Goal: Information Seeking & Learning: Understand process/instructions

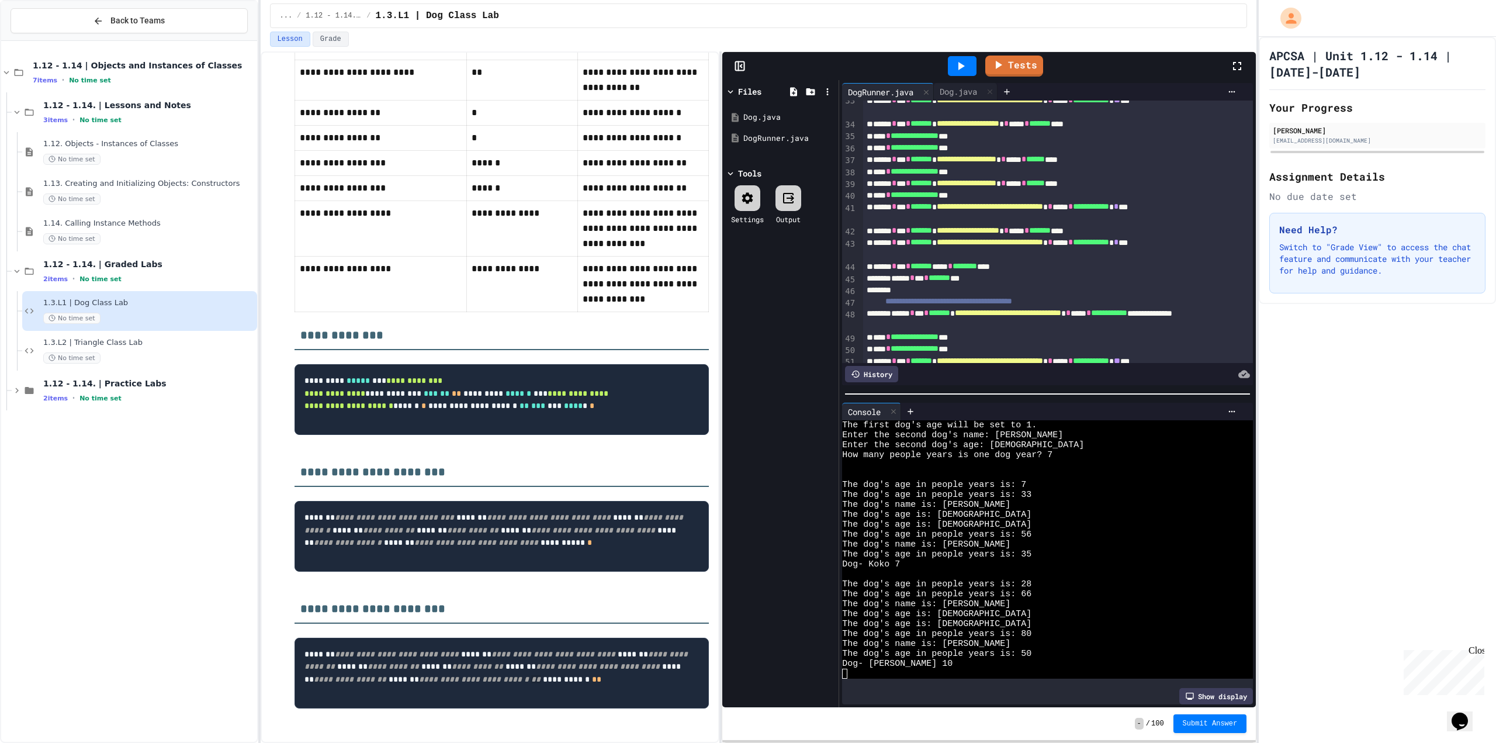
scroll to position [854, 0]
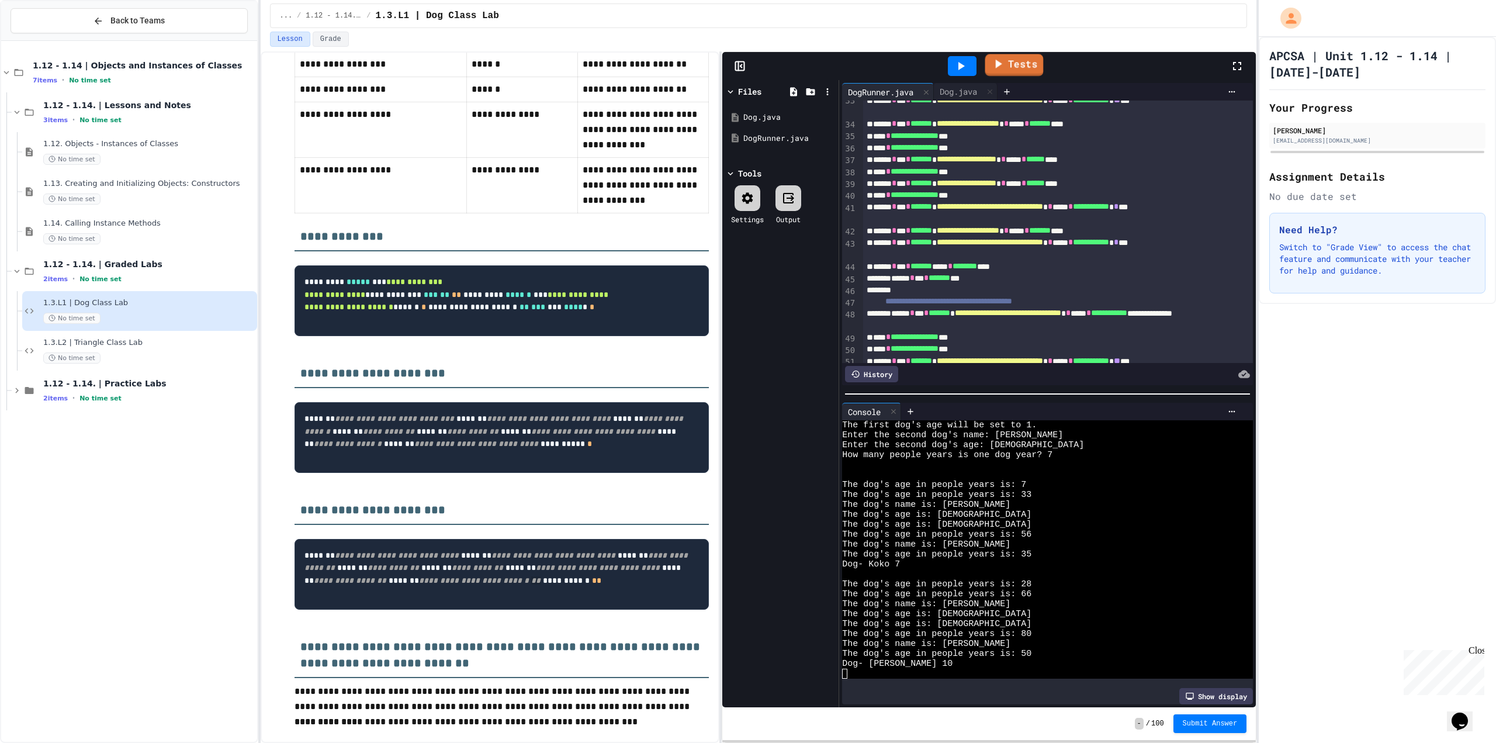
click at [993, 62] on icon at bounding box center [997, 64] width 14 height 15
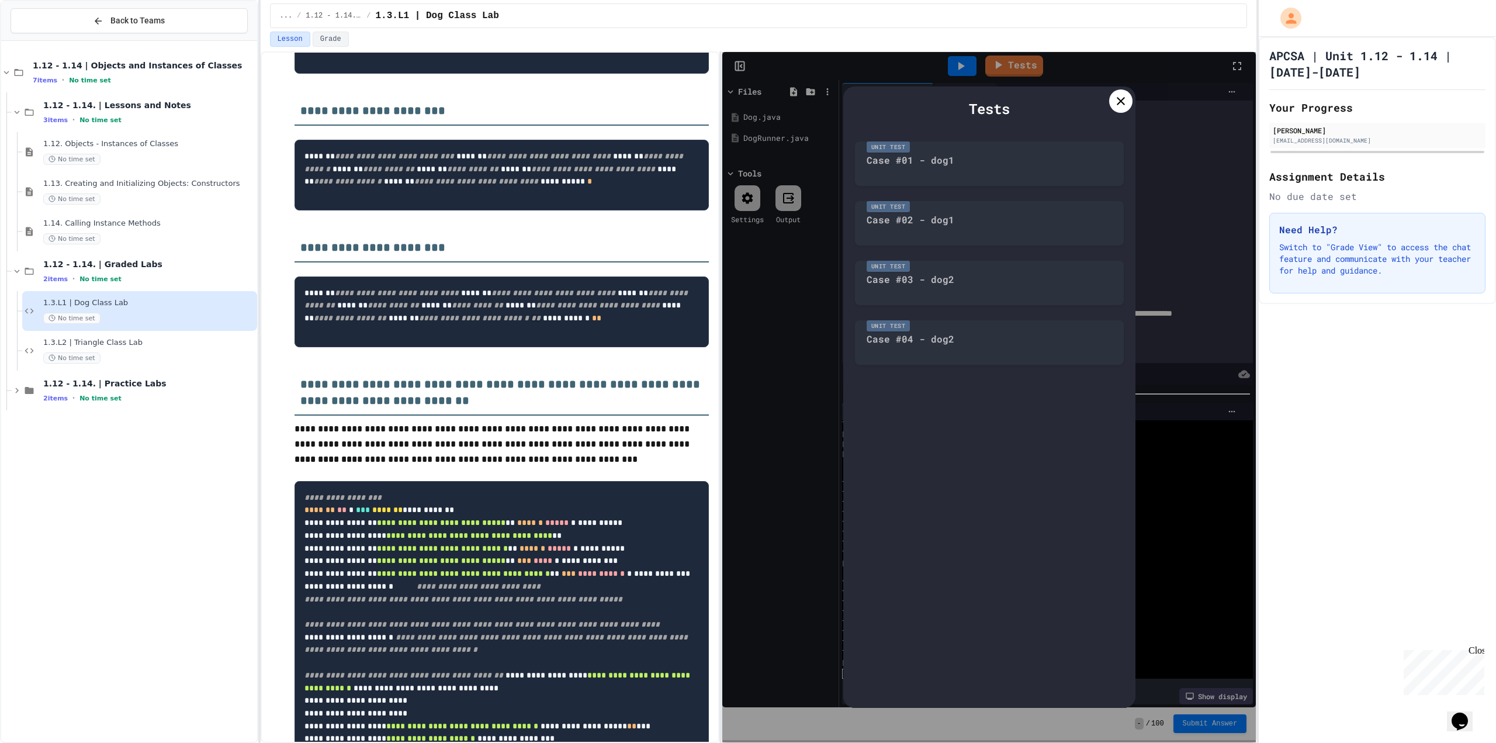
scroll to position [1263, 0]
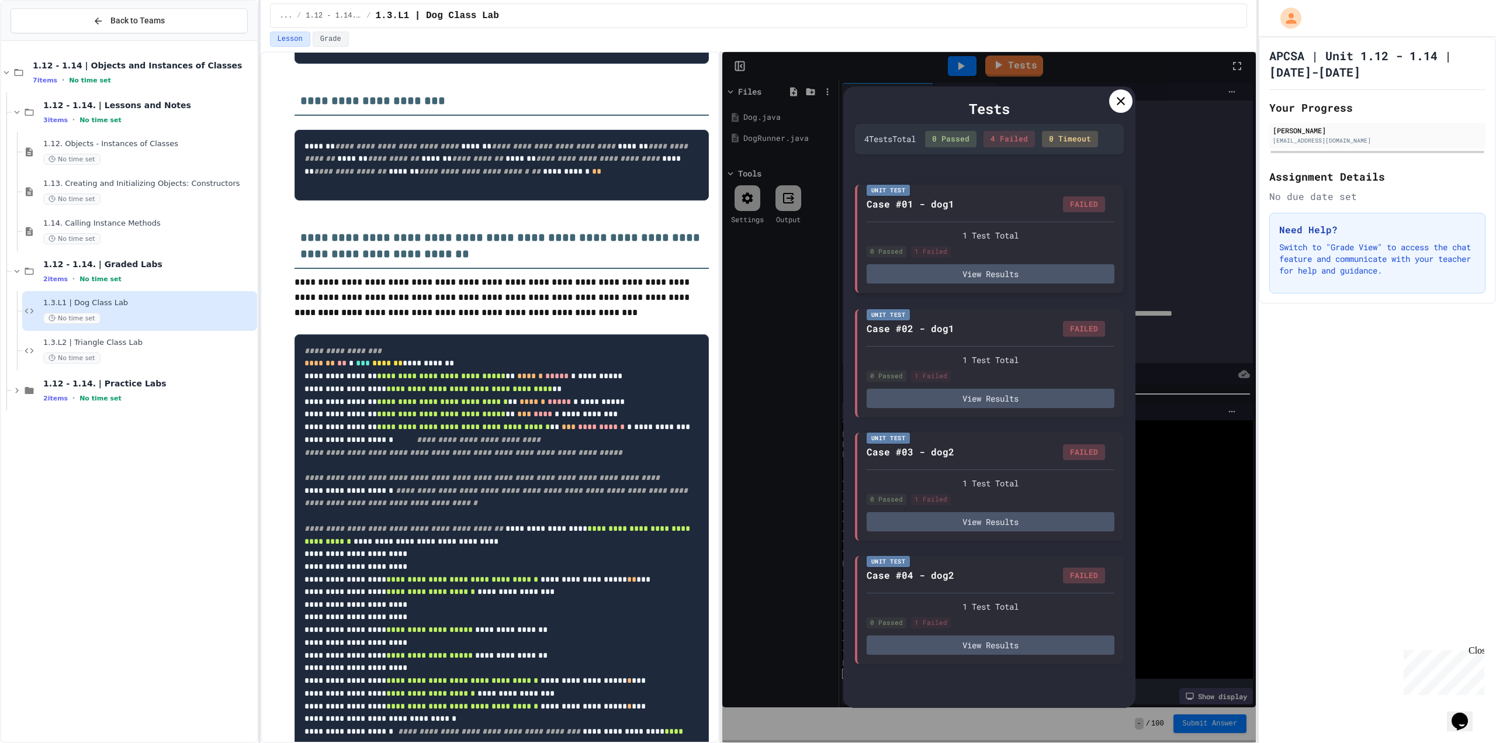
click at [1007, 287] on div "Unit Test Case #01 - dog1 FAILED 1 Test Total 0 Passed 1 Failed View Results" at bounding box center [989, 239] width 269 height 108
click at [1006, 278] on button "View Results" at bounding box center [990, 273] width 248 height 19
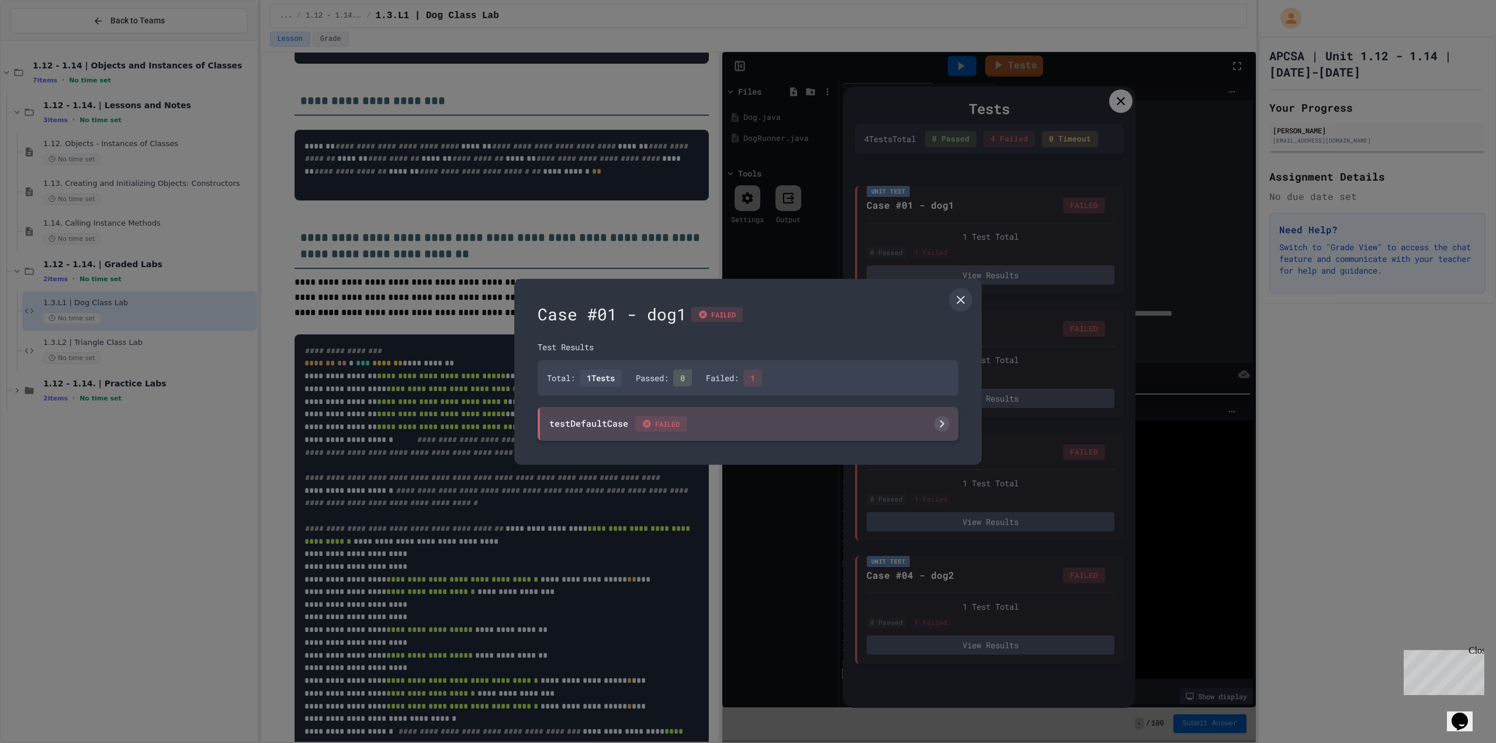
click at [792, 435] on div "testDefaultCase FAILED" at bounding box center [747, 424] width 421 height 34
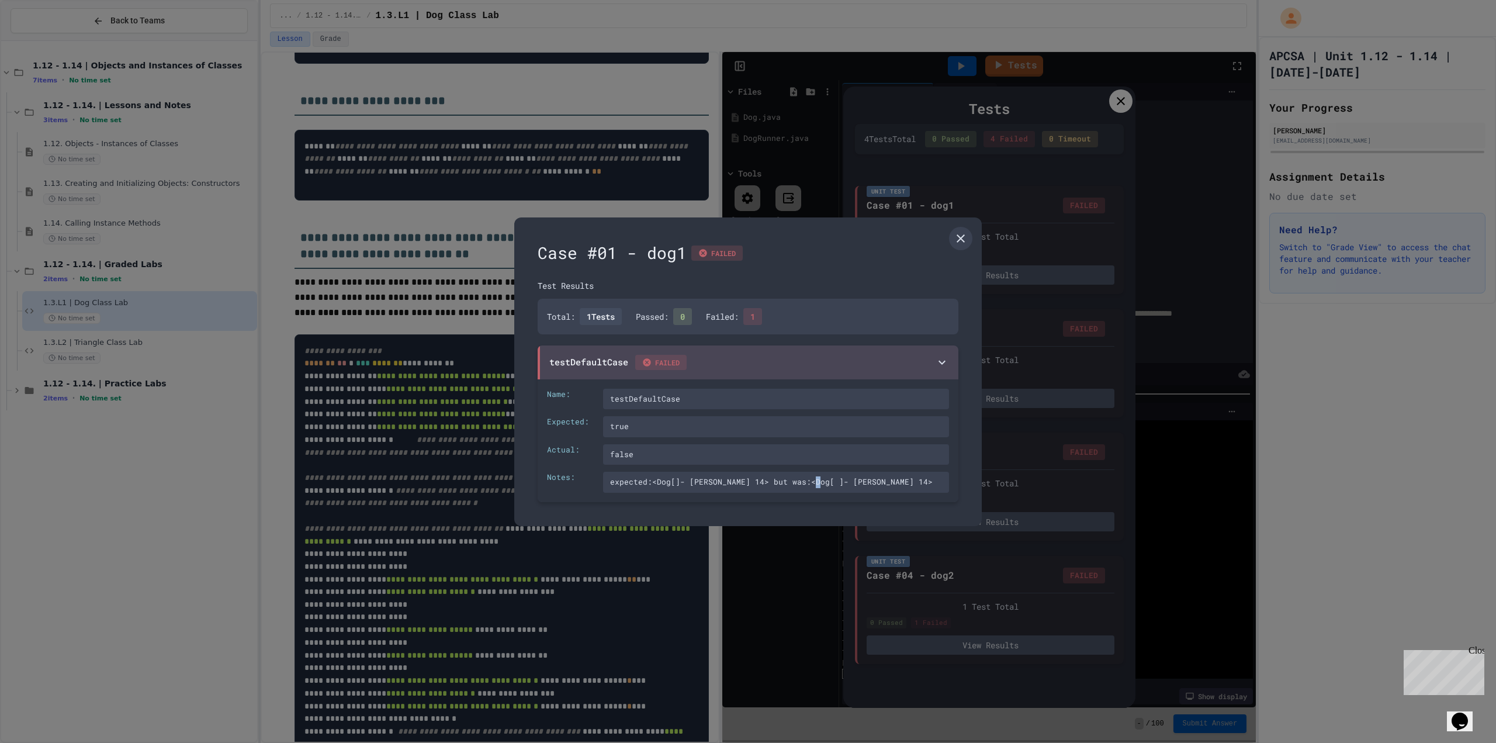
drag, startPoint x: 816, startPoint y: 480, endPoint x: 809, endPoint y: 480, distance: 7.6
click at [809, 480] on div "expected:<Dog[]- [PERSON_NAME] 14> but was:<Dog[ ]- [PERSON_NAME] 14>" at bounding box center [776, 481] width 346 height 21
click at [807, 479] on div "expected:<Dog[]- [PERSON_NAME] 14> but was:<Dog[ ]- [PERSON_NAME] 14>" at bounding box center [776, 481] width 346 height 21
click at [959, 244] on icon at bounding box center [960, 238] width 14 height 14
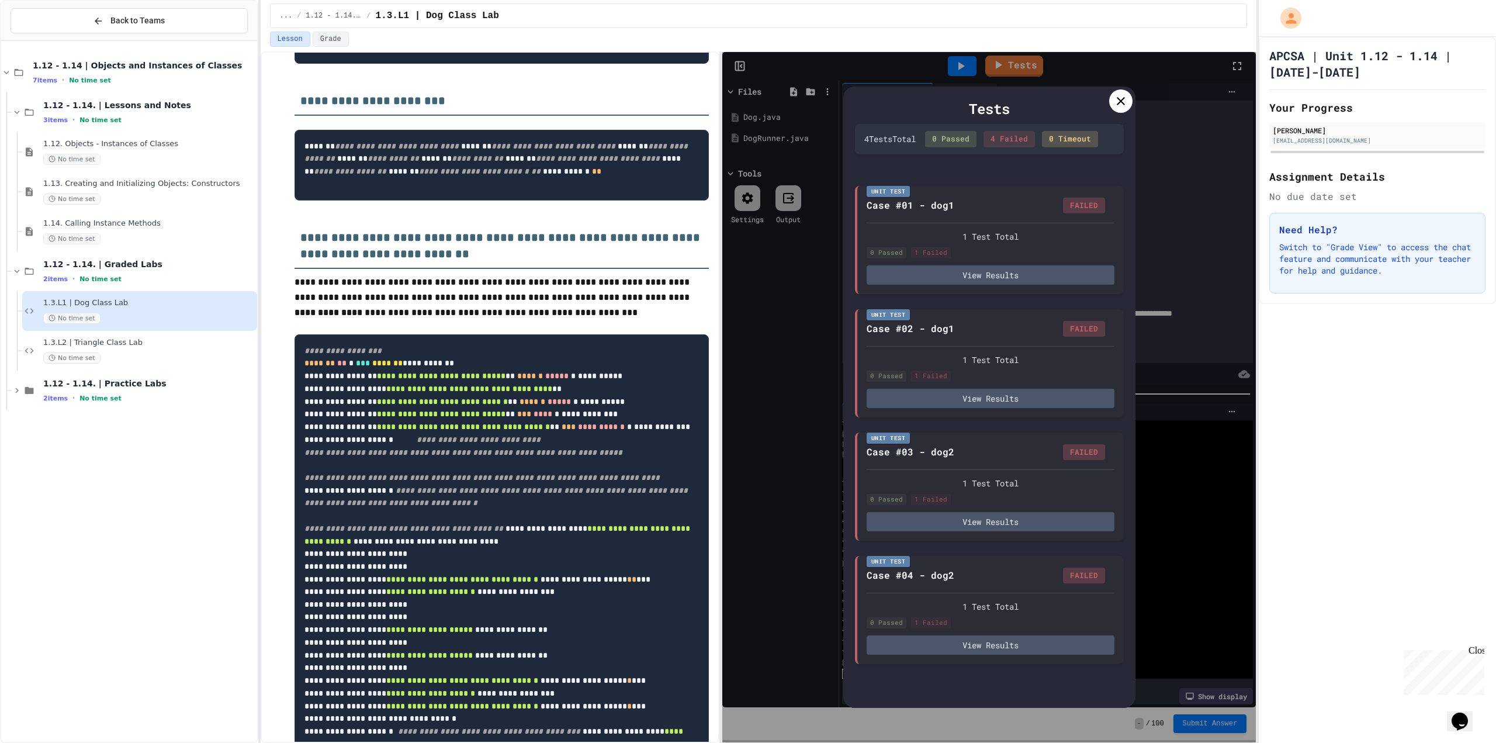
click at [1117, 99] on icon at bounding box center [1120, 101] width 14 height 14
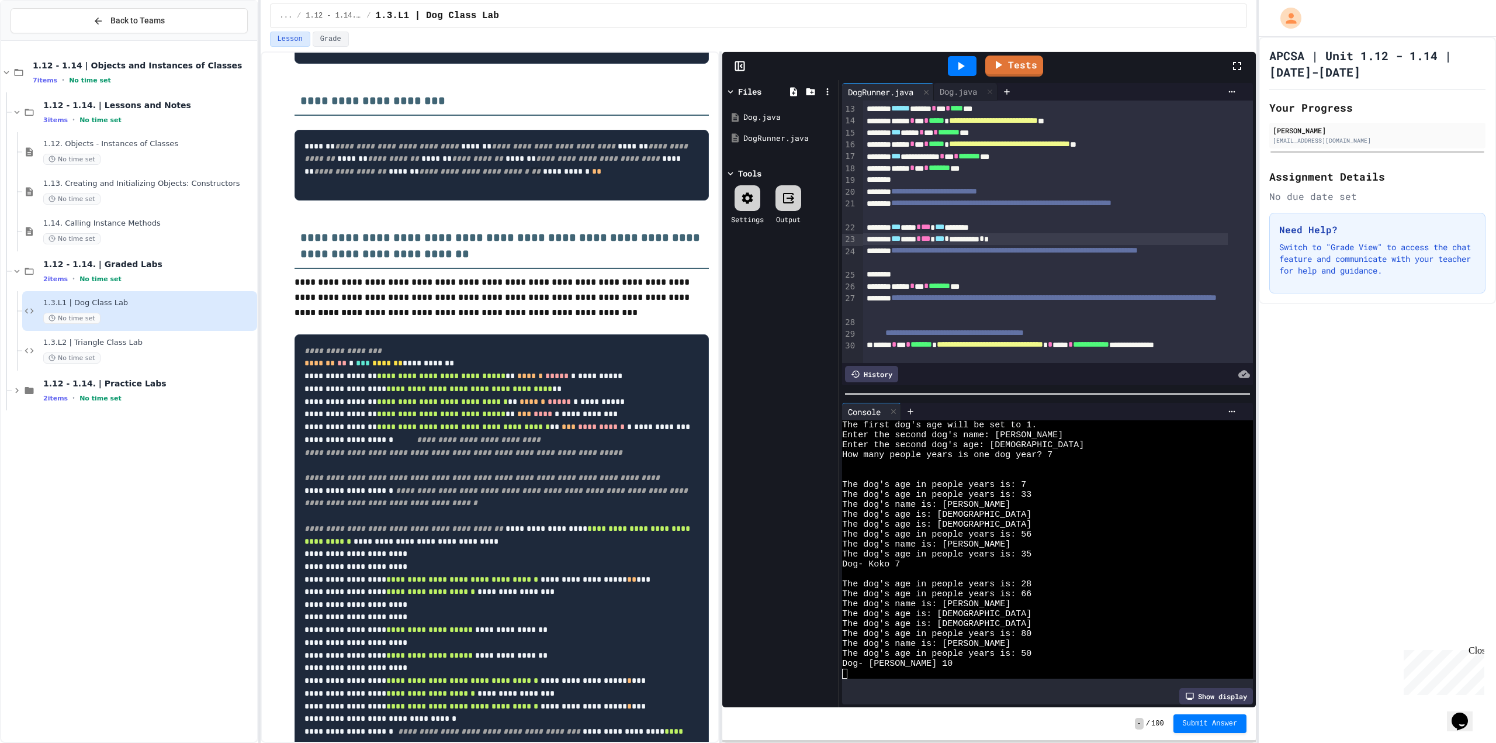
scroll to position [82, 0]
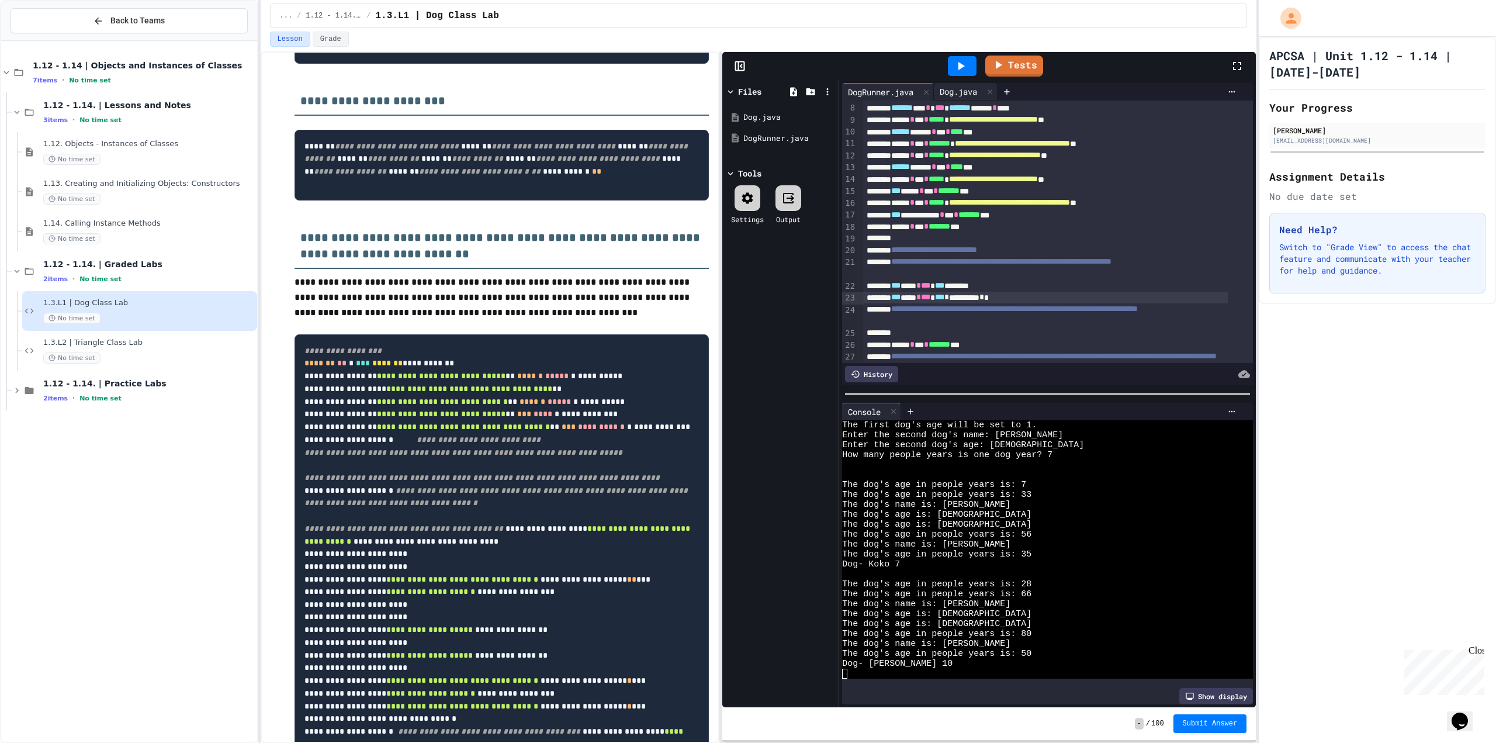
click at [956, 89] on div "Dog.java" at bounding box center [958, 91] width 49 height 12
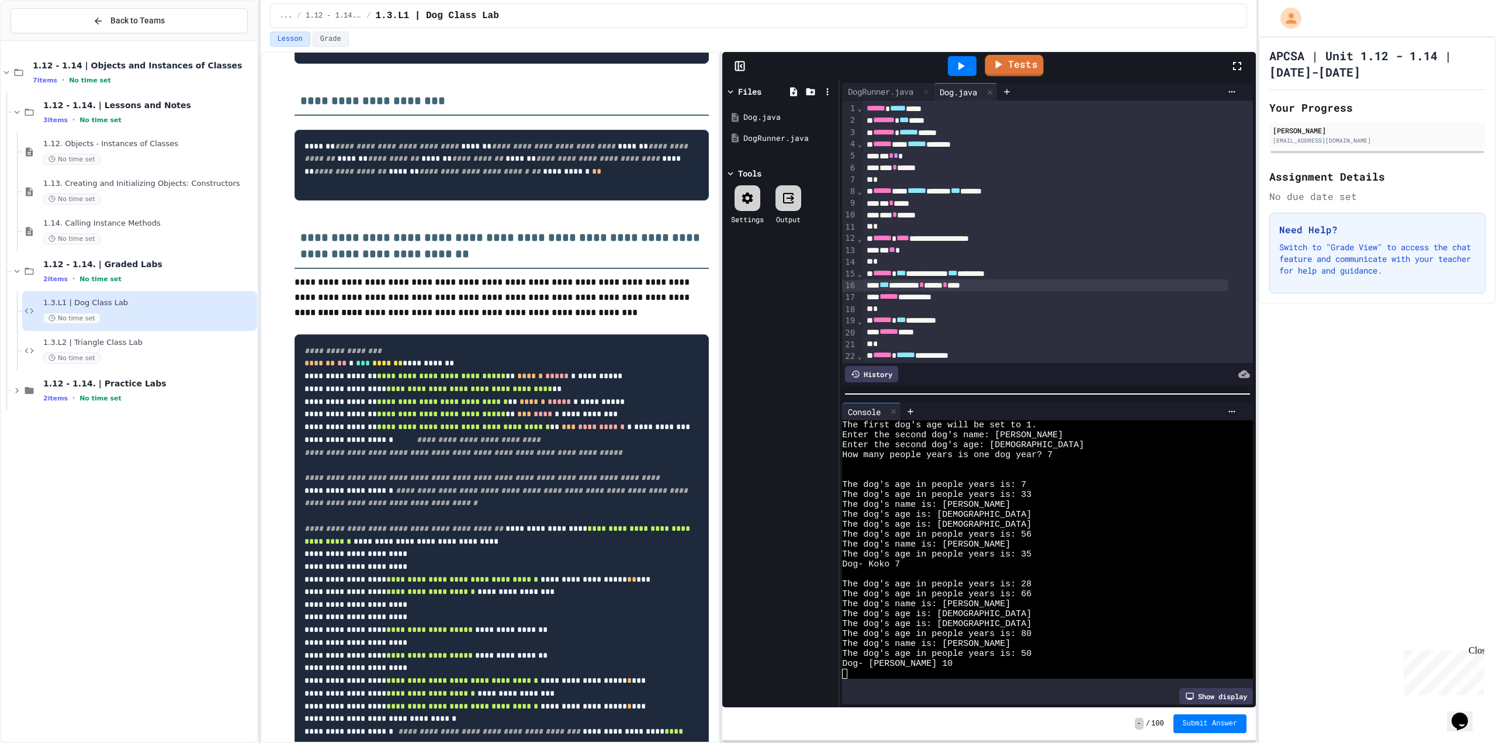
click at [1008, 58] on link "Tests" at bounding box center [1013, 66] width 58 height 22
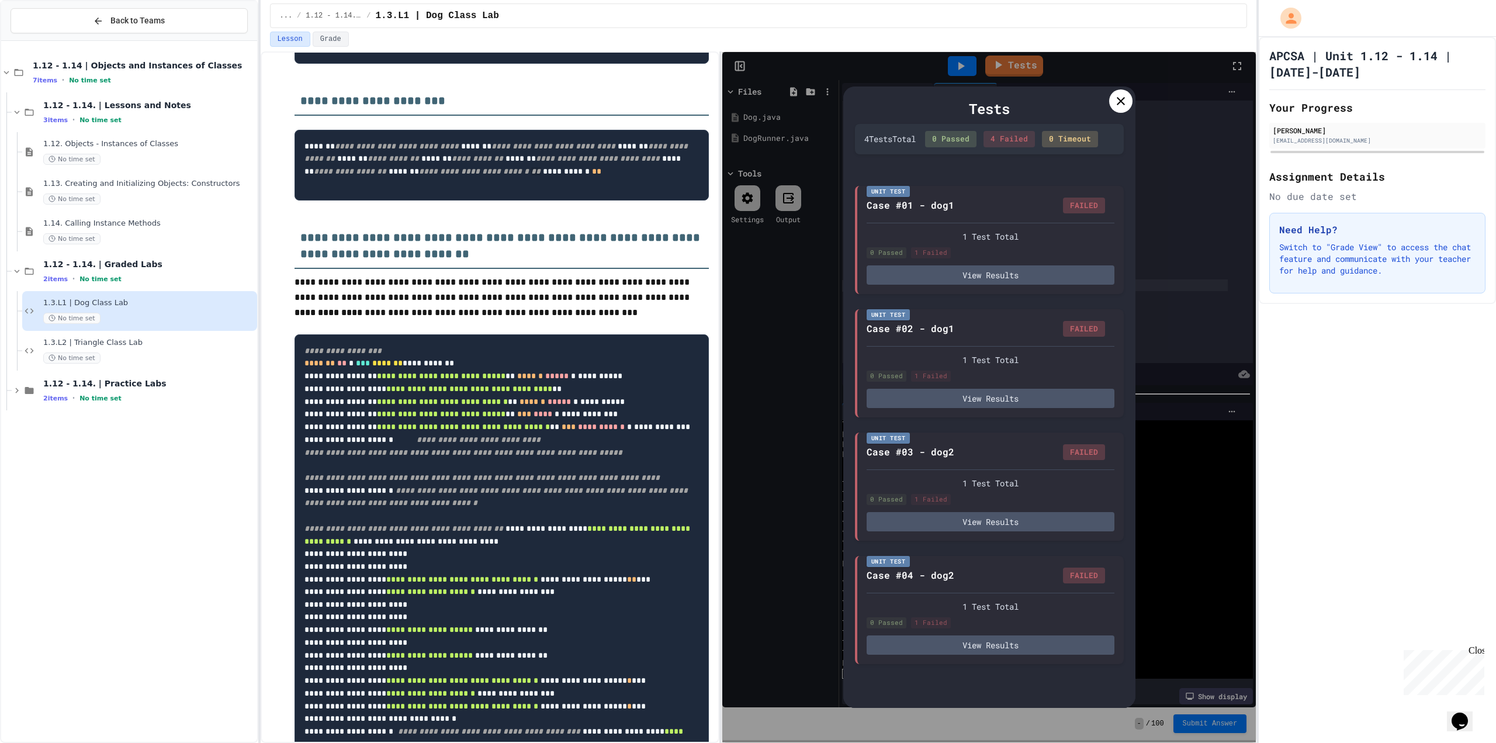
click at [1118, 93] on div at bounding box center [1120, 100] width 23 height 23
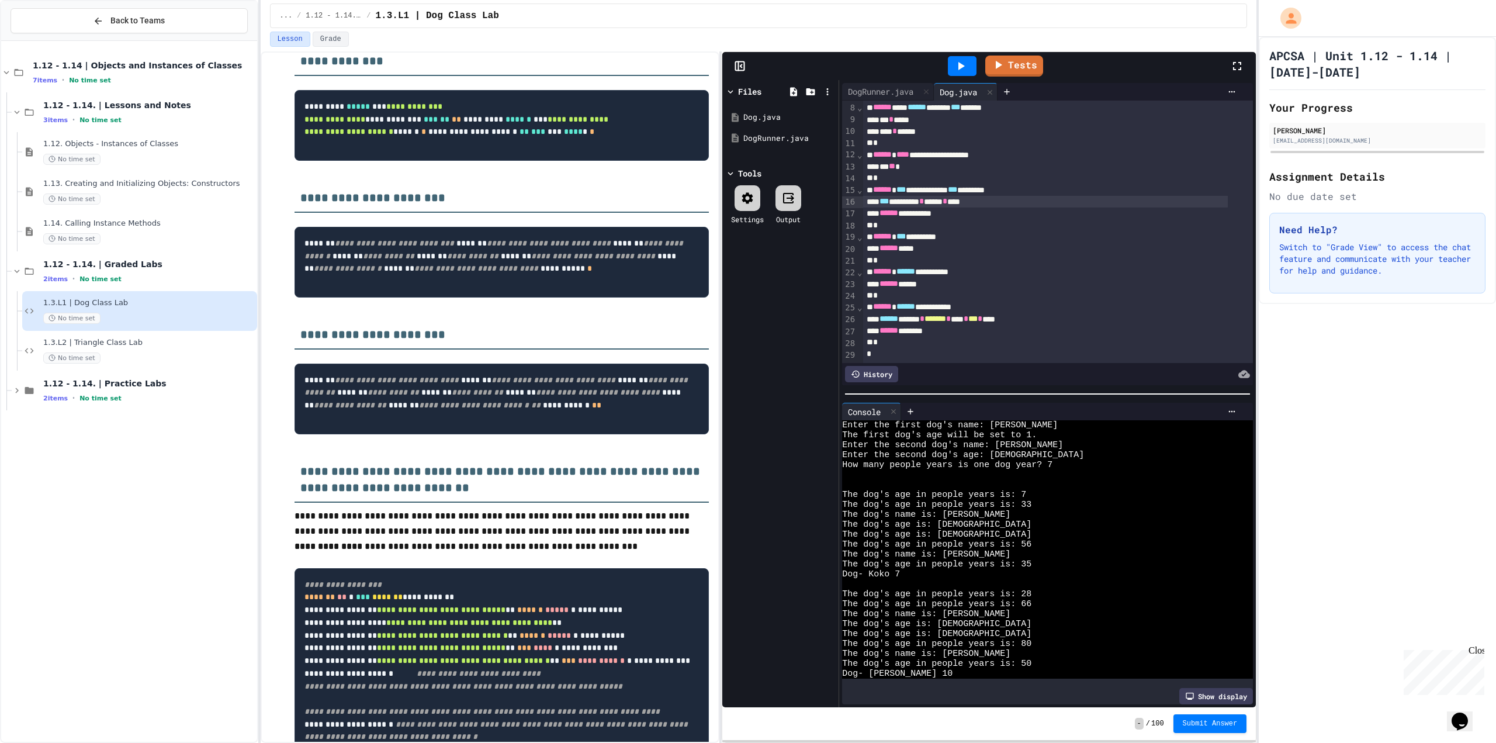
scroll to position [10, 0]
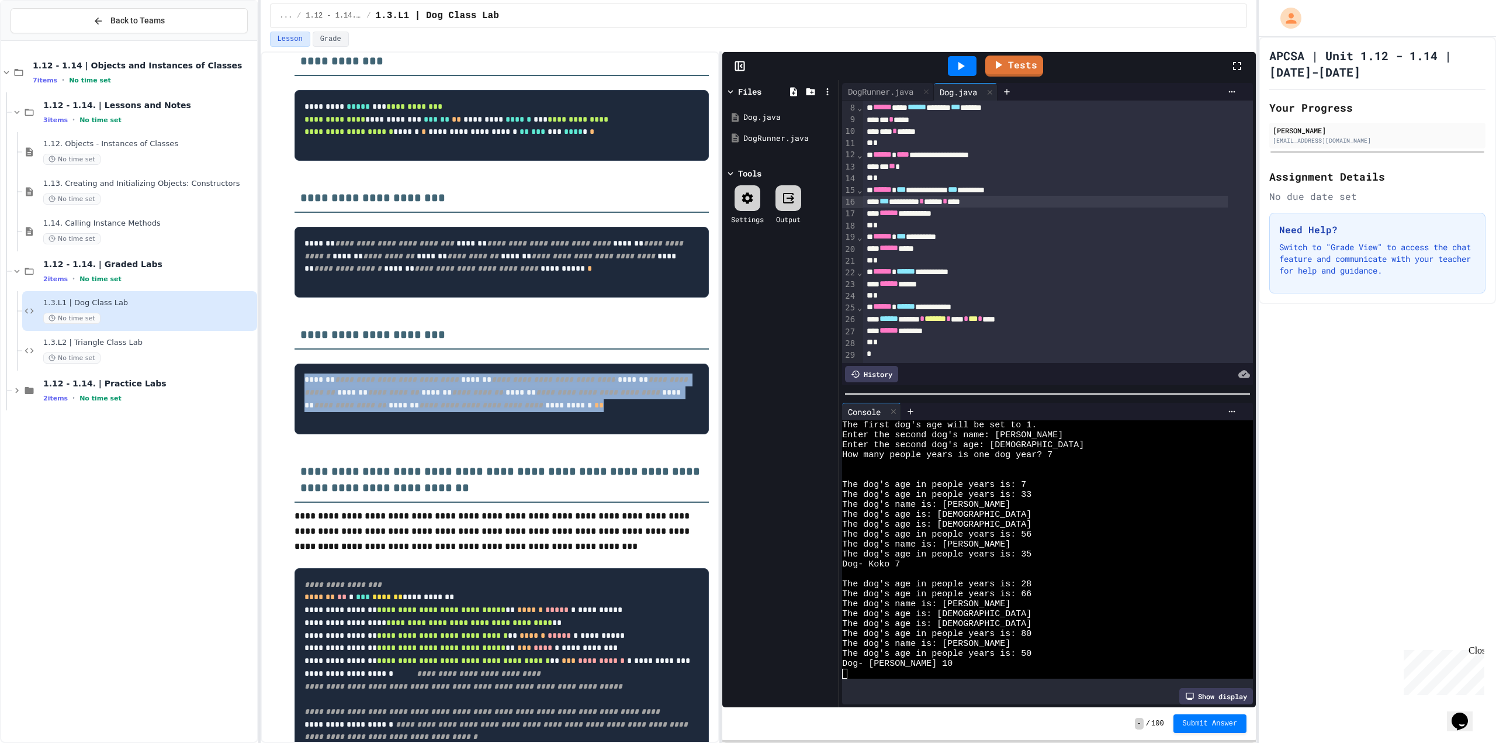
drag, startPoint x: 476, startPoint y: 594, endPoint x: 294, endPoint y: 484, distance: 212.3
click at [296, 434] on pre "**********" at bounding box center [501, 398] width 415 height 71
click at [615, 383] on span "*******" at bounding box center [631, 379] width 33 height 8
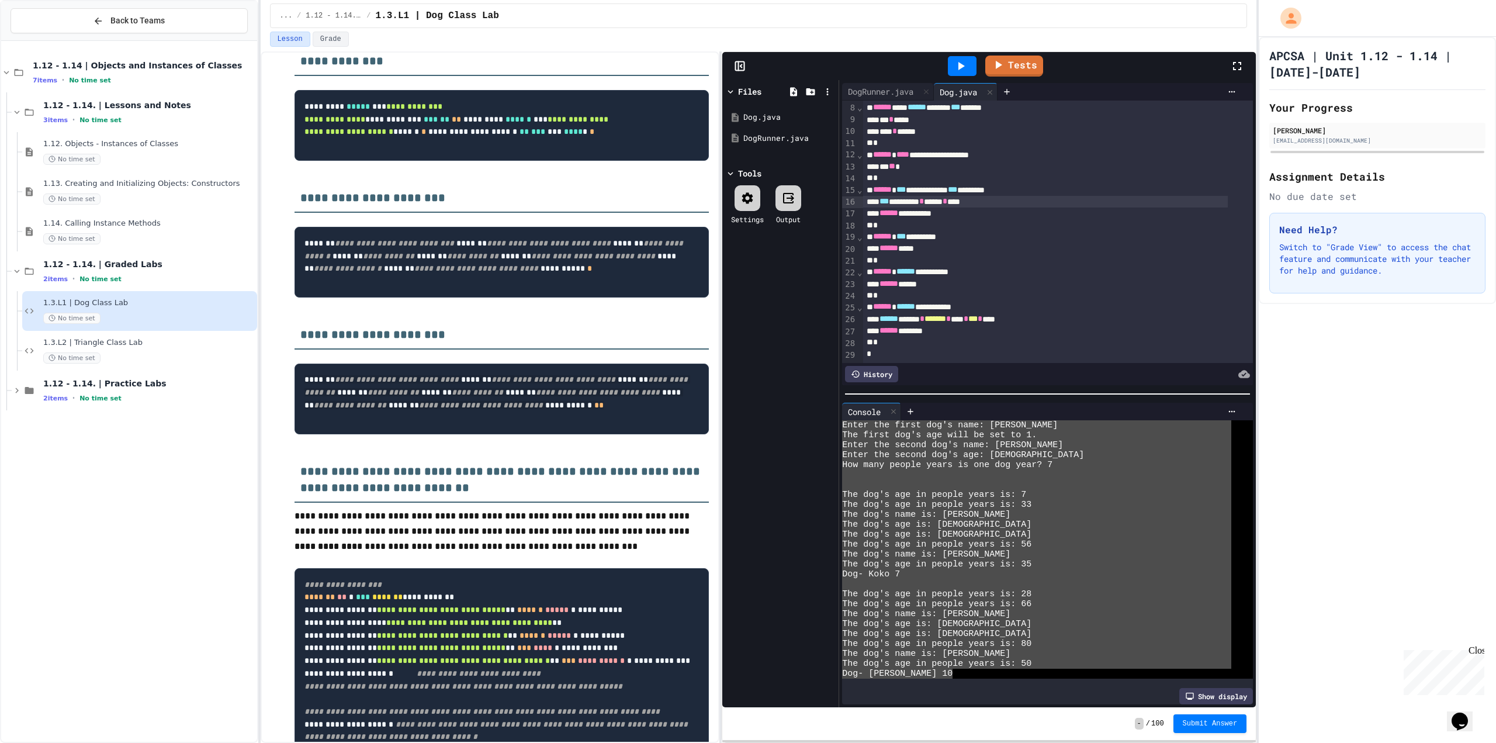
scroll to position [0, 0]
drag, startPoint x: 925, startPoint y: 662, endPoint x: 697, endPoint y: 383, distance: 360.8
click at [697, 383] on div "**********" at bounding box center [759, 396] width 996 height 691
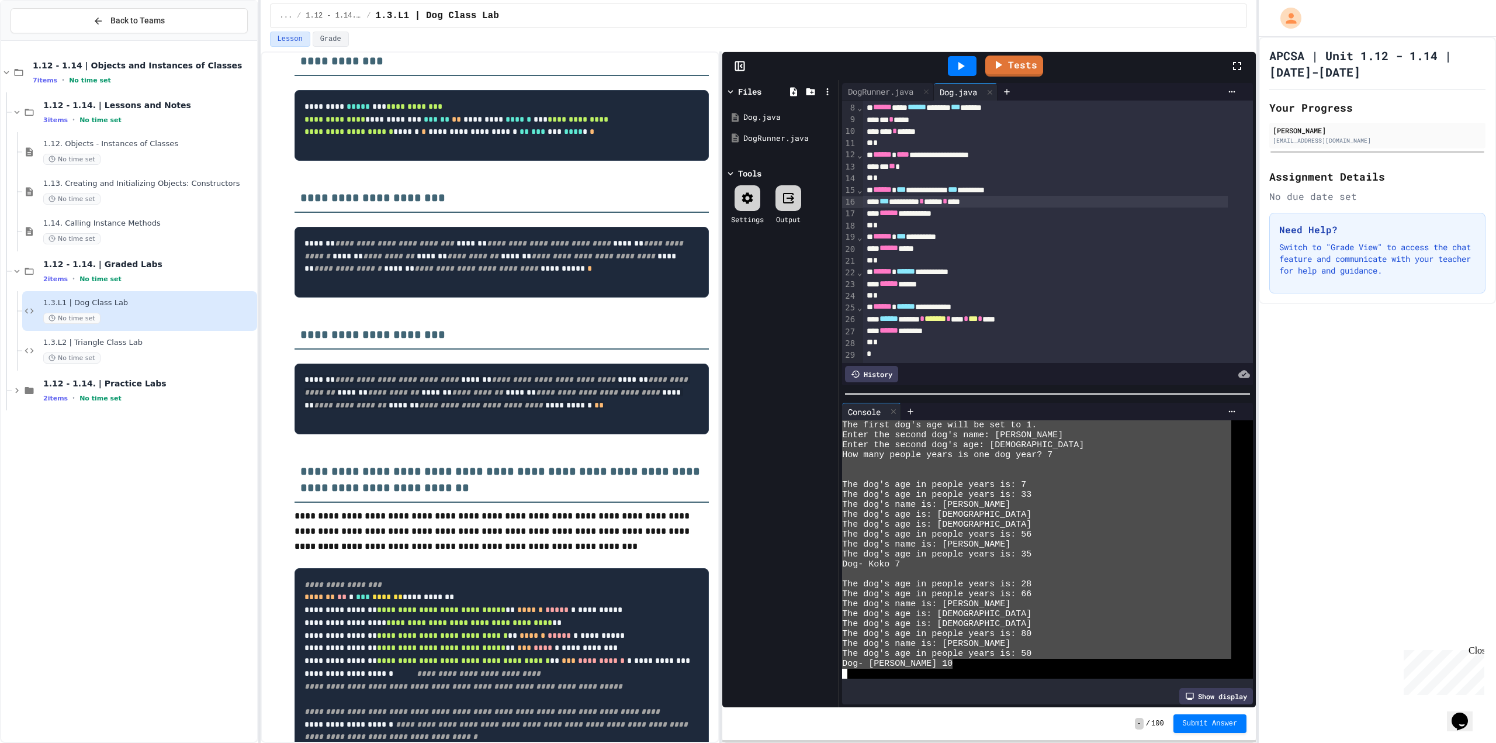
scroll to position [10, 0]
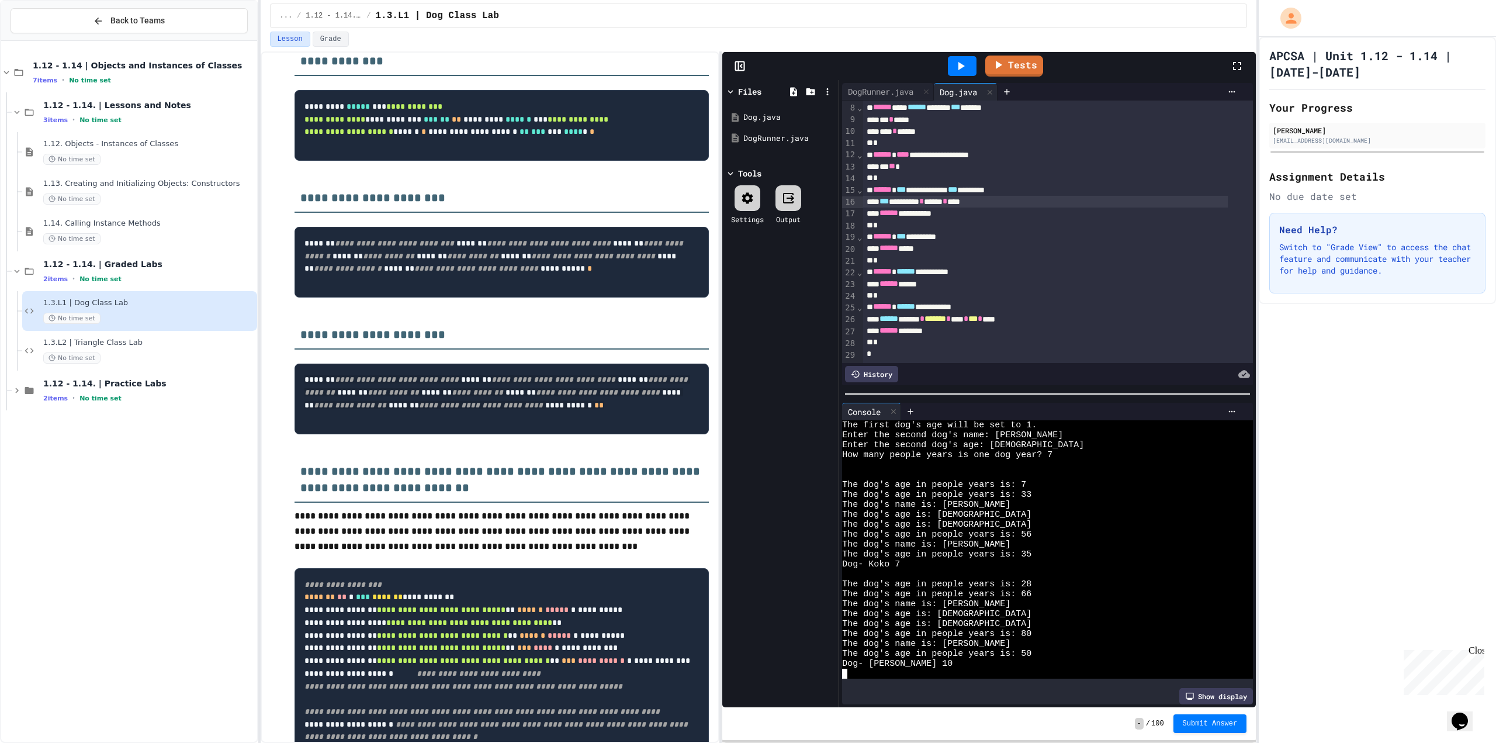
click at [1020, 68] on link "Tests" at bounding box center [1014, 65] width 58 height 21
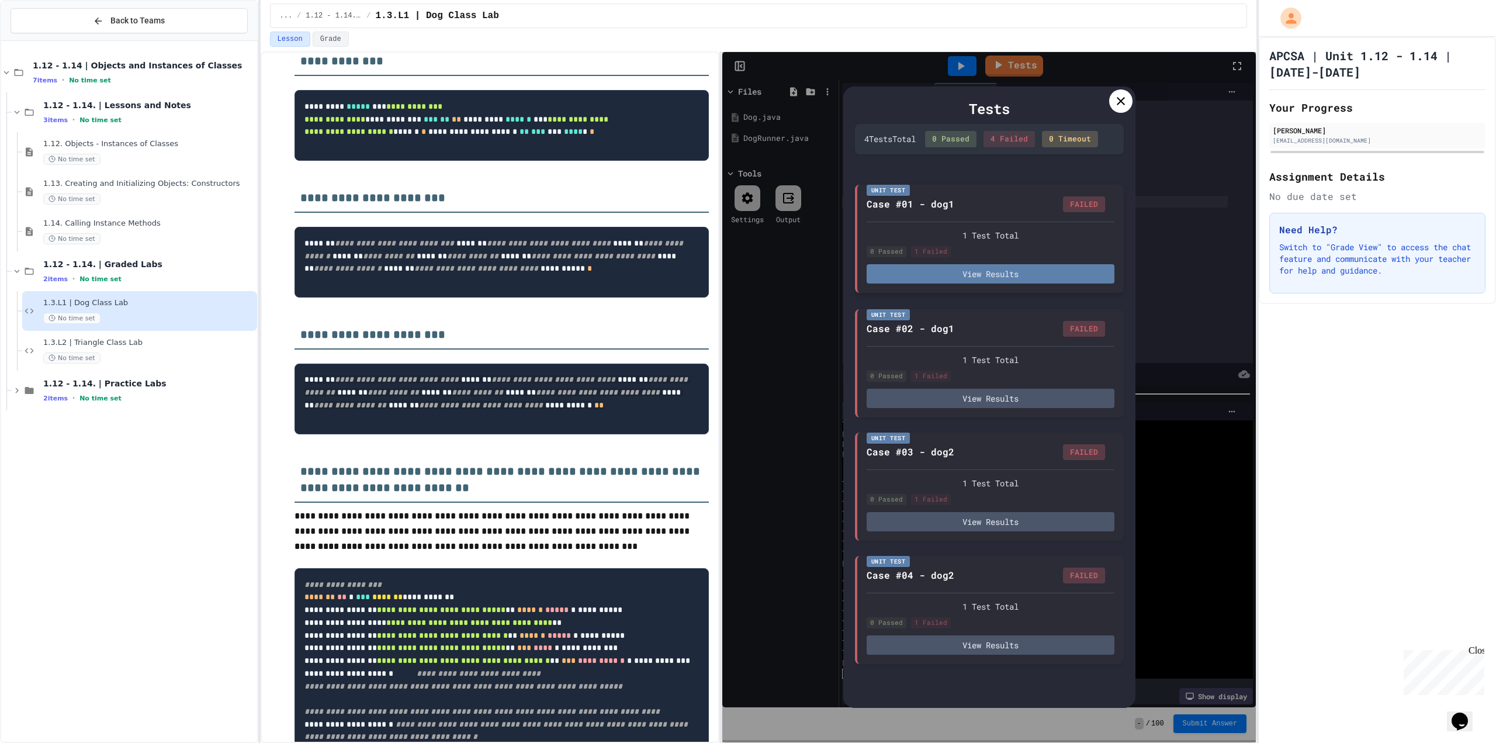
click at [939, 268] on button "View Results" at bounding box center [990, 273] width 248 height 19
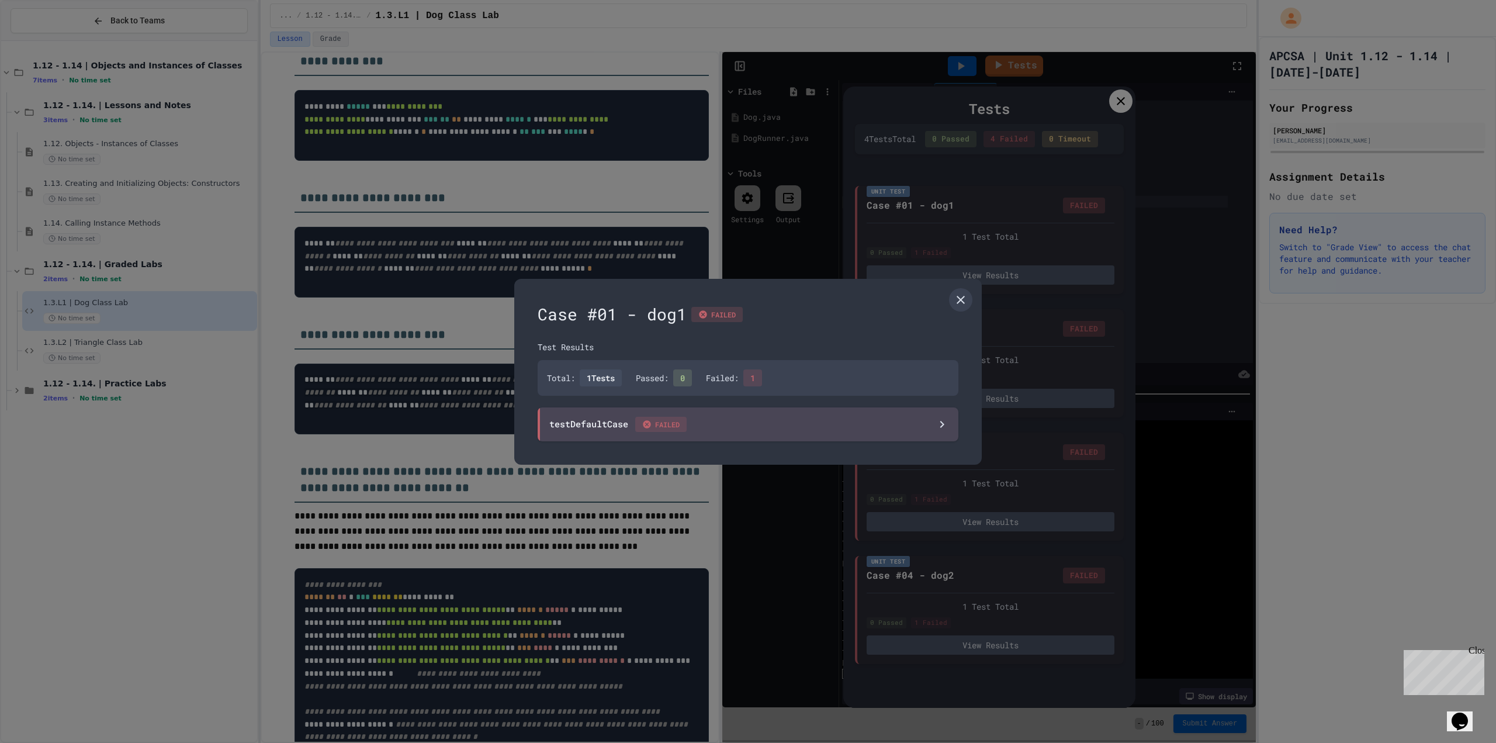
drag, startPoint x: 813, startPoint y: 475, endPoint x: 817, endPoint y: 452, distance: 23.7
click at [813, 474] on div at bounding box center [748, 371] width 1496 height 743
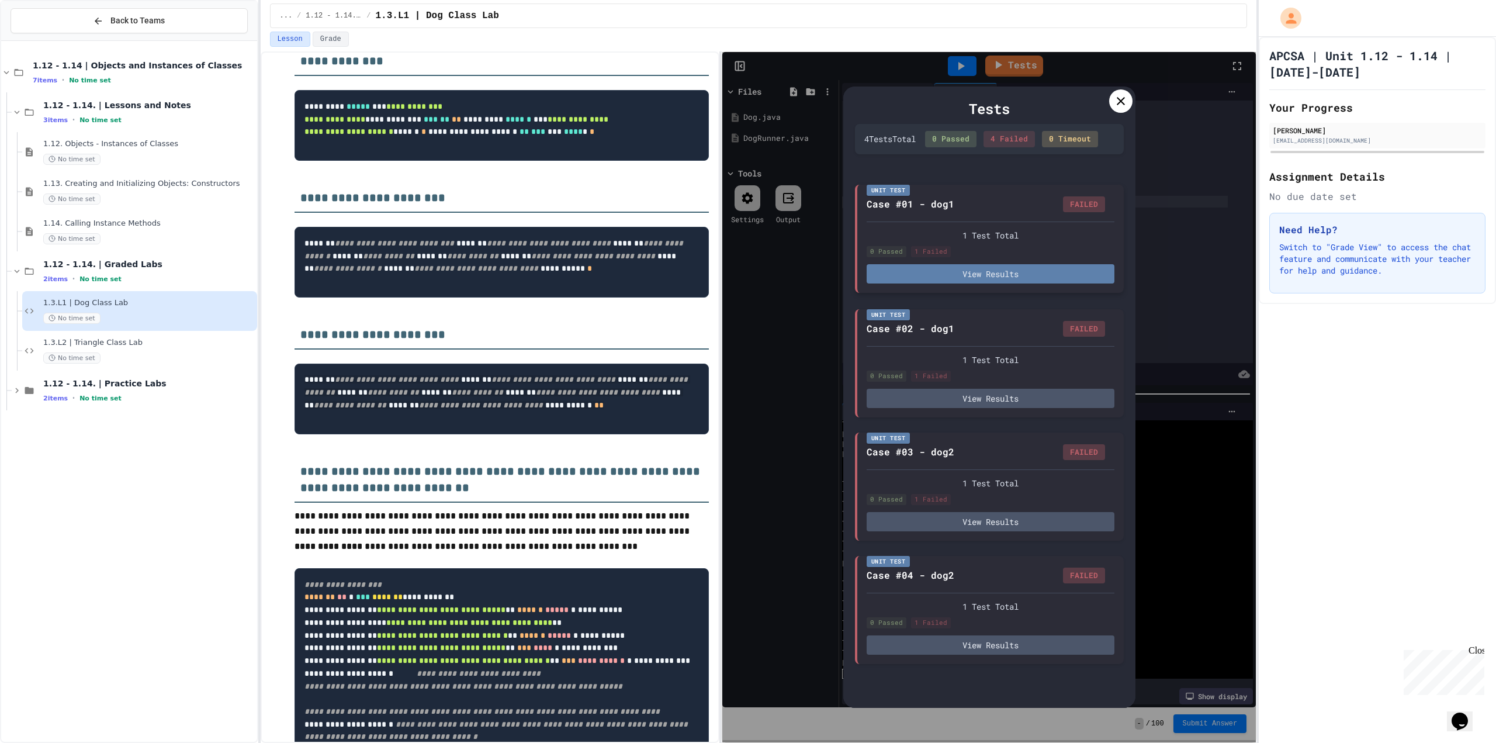
click at [935, 279] on button "View Results" at bounding box center [990, 273] width 248 height 19
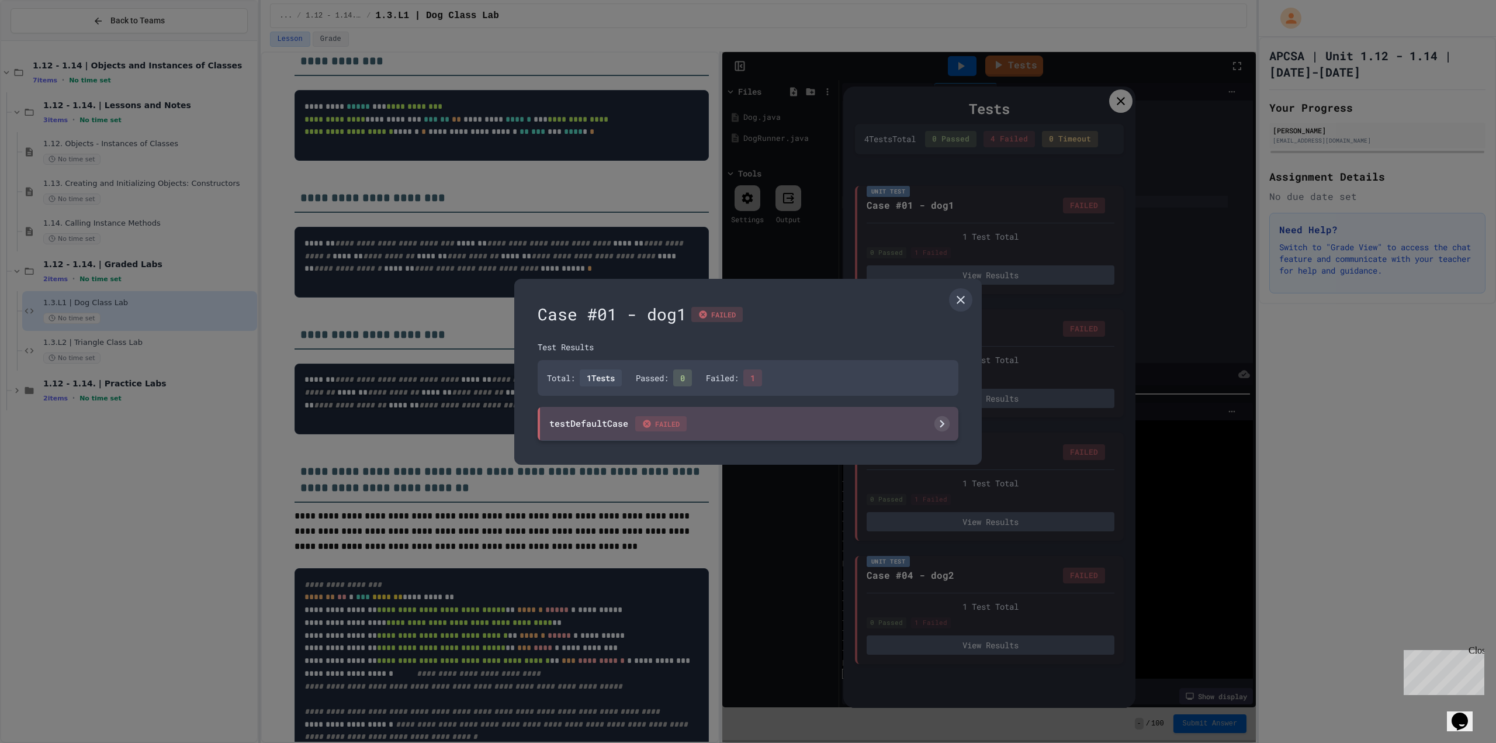
click at [856, 439] on div "testDefaultCase FAILED" at bounding box center [747, 424] width 421 height 34
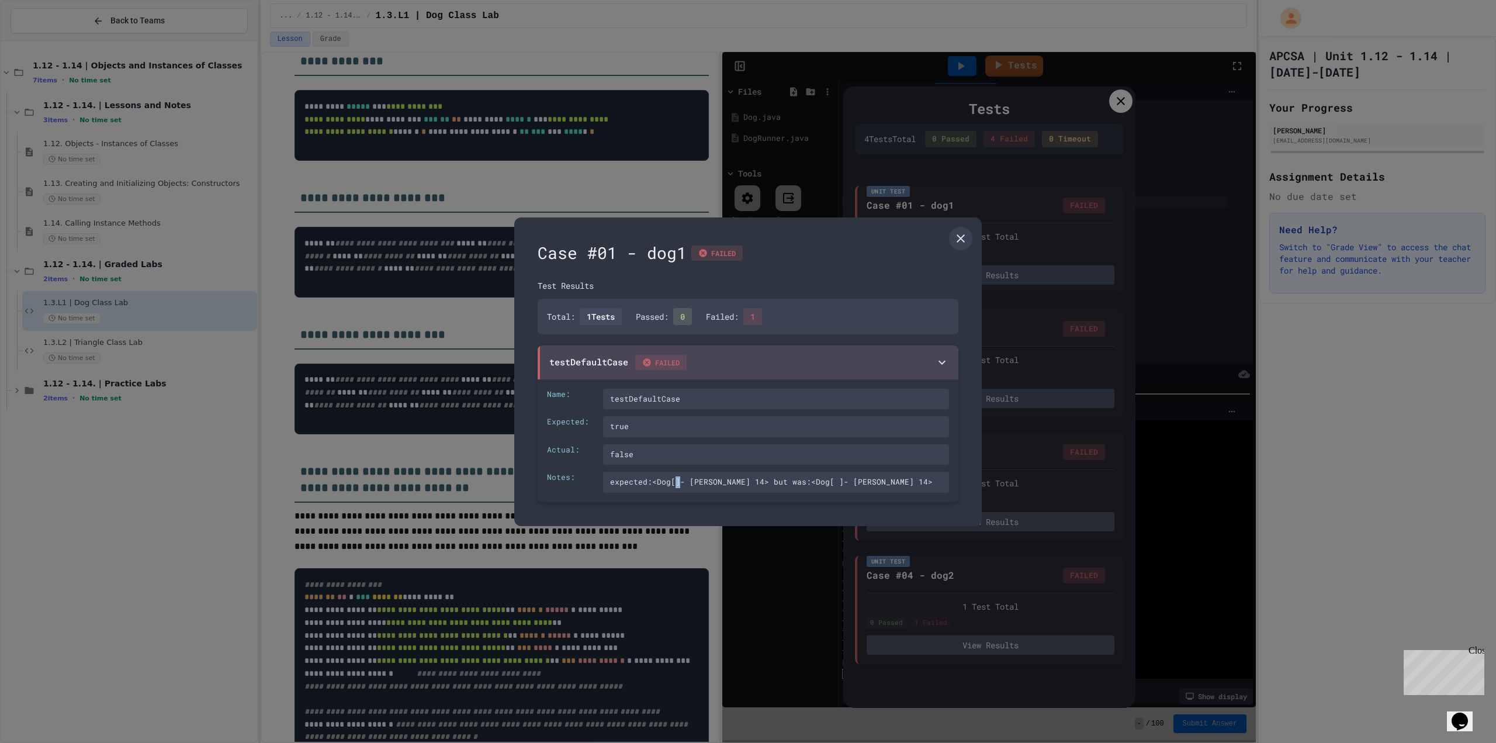
drag, startPoint x: 672, startPoint y: 478, endPoint x: 677, endPoint y: 484, distance: 7.9
click at [677, 484] on div "expected:<Dog[]- [PERSON_NAME] 14> but was:<Dog[ ]- [PERSON_NAME] 14>" at bounding box center [776, 481] width 346 height 21
click at [810, 481] on div "expected:<Dog[]- [PERSON_NAME] 14> but was:<Dog[ ]- [PERSON_NAME] 14>" at bounding box center [776, 481] width 346 height 21
click at [671, 483] on div "expected:<Dog[]- [PERSON_NAME] 14> but was:<Dog[ ]- [PERSON_NAME] 14>" at bounding box center [776, 481] width 346 height 21
click at [810, 483] on div "expected:<Dog[]- [PERSON_NAME] 14> but was:<Dog[ ]- [PERSON_NAME] 14>" at bounding box center [776, 481] width 346 height 21
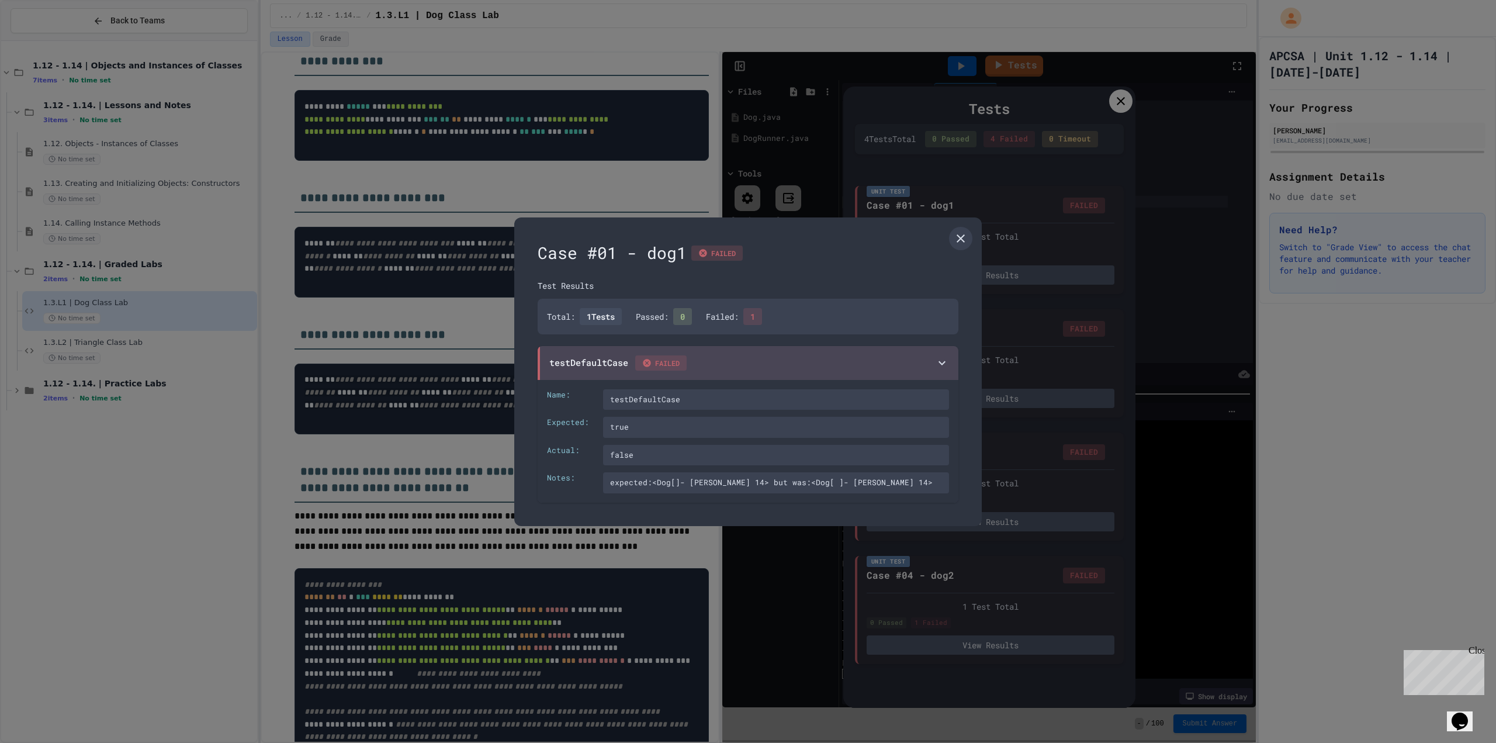
click at [998, 459] on div at bounding box center [748, 371] width 1496 height 743
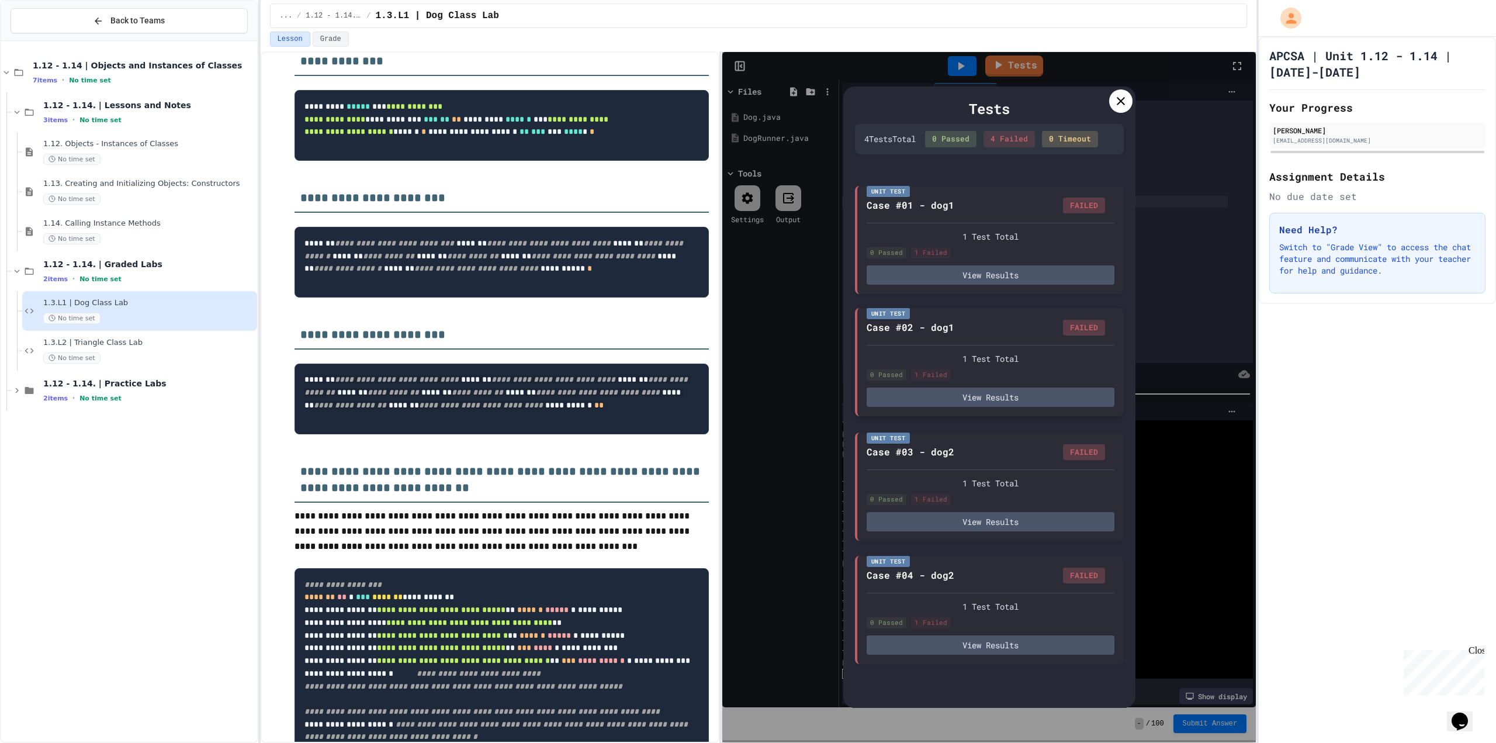
click at [980, 385] on div "1 Test Total 0 Passed 1 Failed View Results" at bounding box center [990, 376] width 248 height 62
click at [970, 400] on button "View Results" at bounding box center [990, 396] width 248 height 19
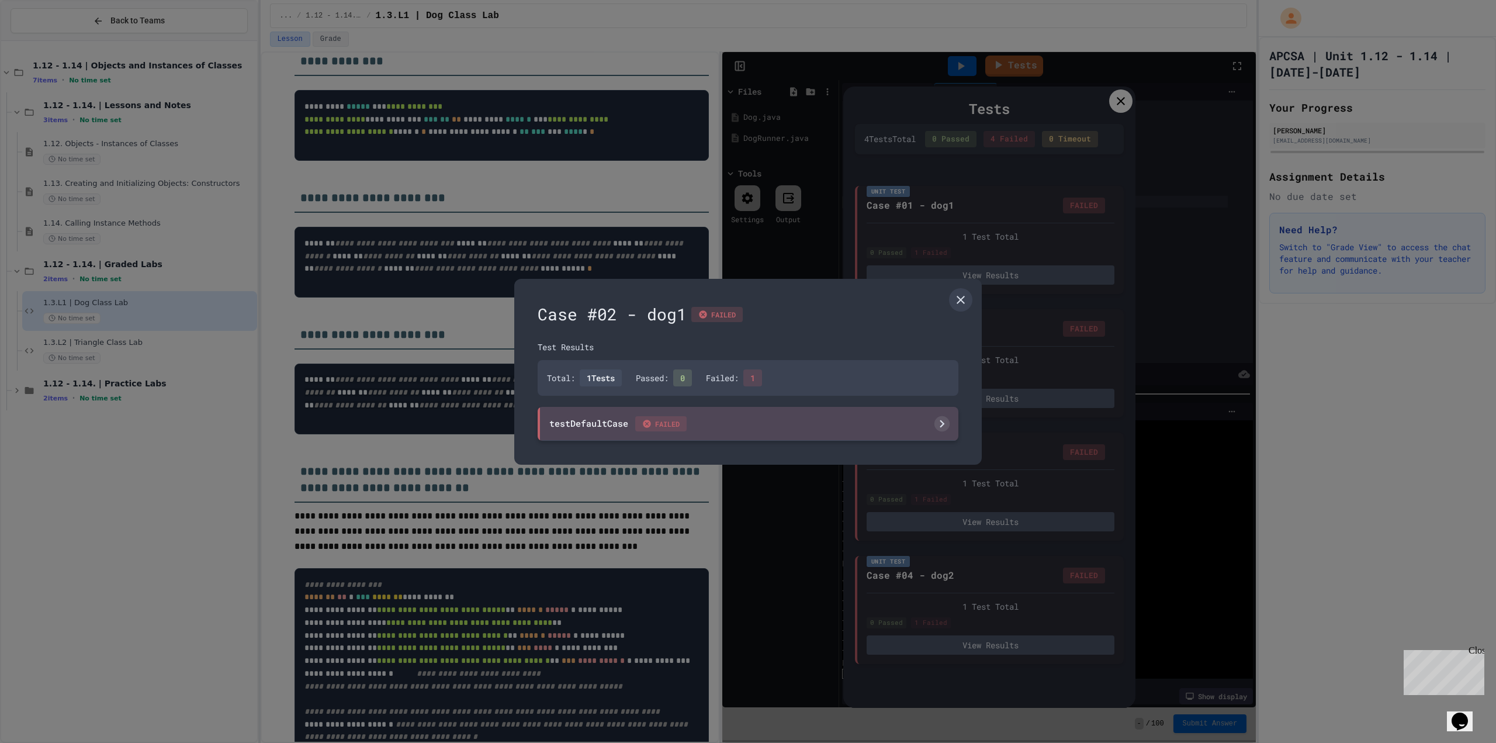
click at [720, 429] on div "testDefaultCase FAILED" at bounding box center [747, 424] width 421 height 34
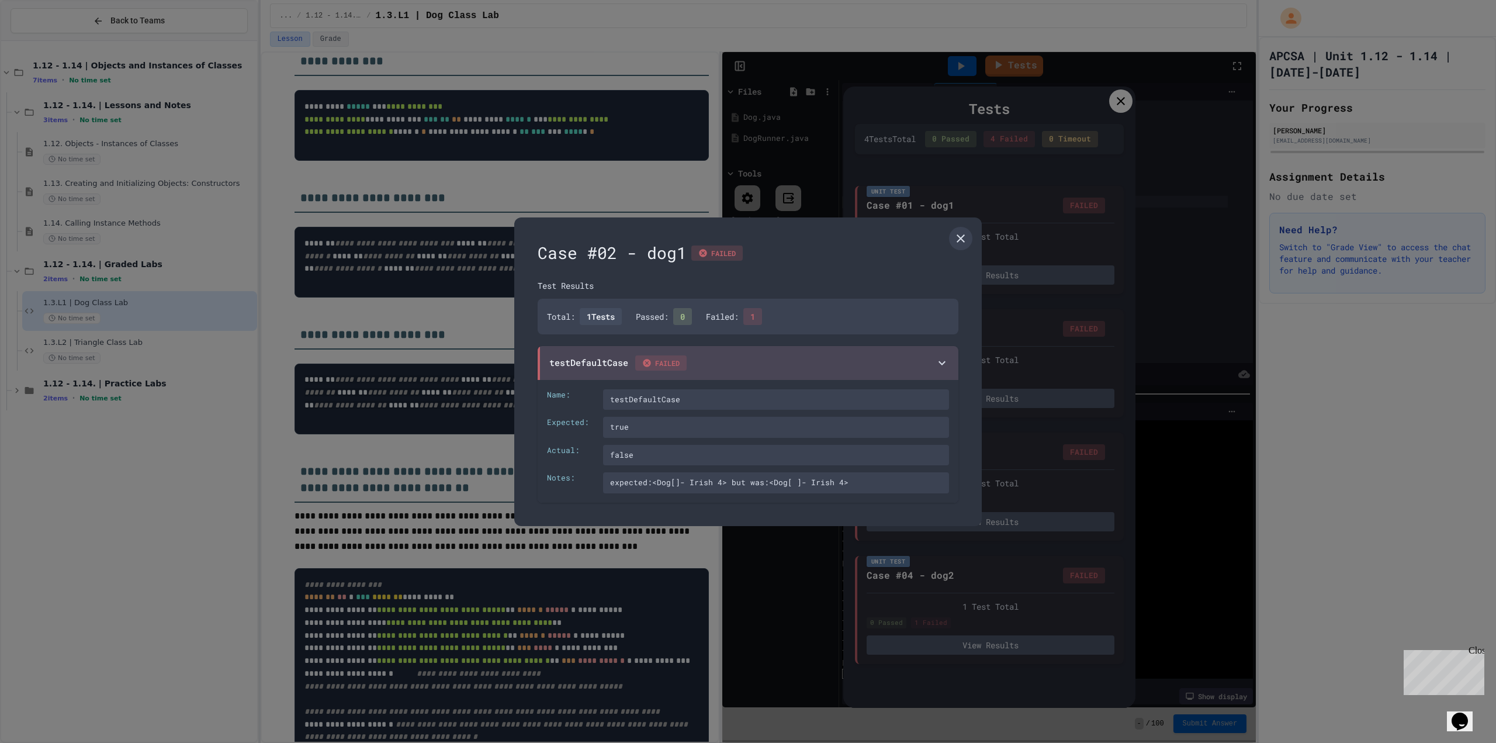
click at [960, 479] on div "Case #02 - dog1 FAILED Test Results Total: 1 Tests Passed: 0 Failed: 1 testDefa…" at bounding box center [747, 371] width 467 height 308
click at [1024, 505] on div at bounding box center [748, 371] width 1496 height 743
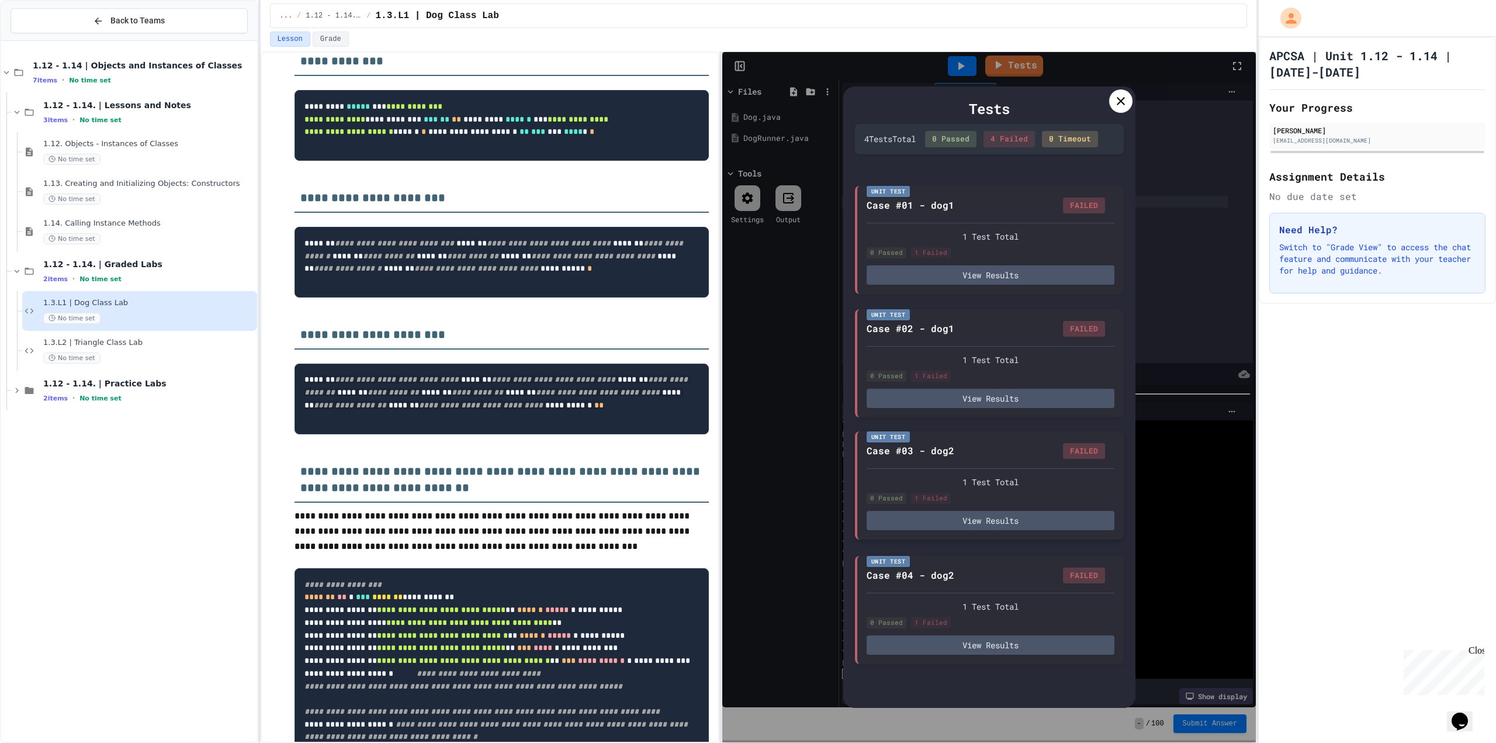
click at [990, 509] on div "1 Test Total 0 Passed 1 Failed View Results" at bounding box center [990, 499] width 248 height 62
click at [987, 525] on button "View Results" at bounding box center [990, 520] width 248 height 19
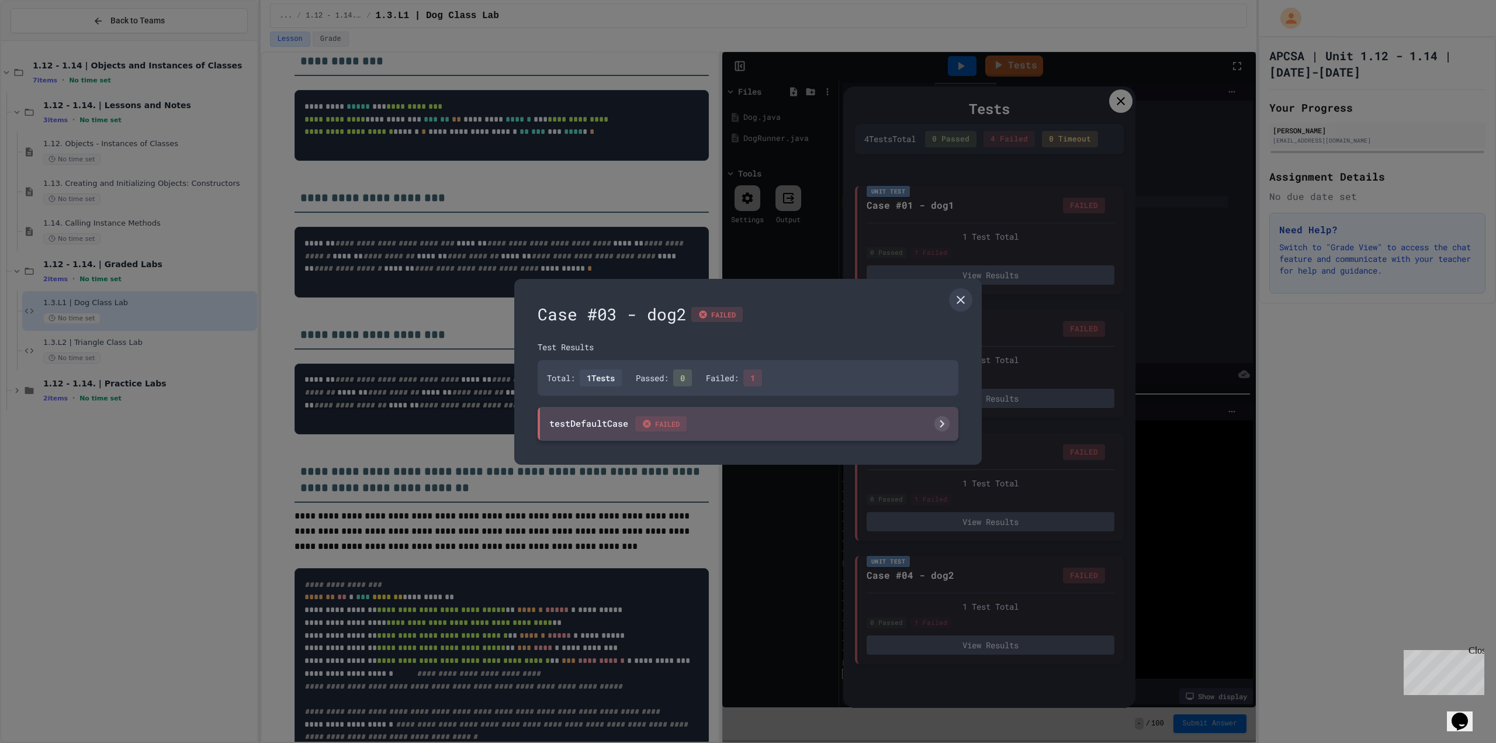
click at [781, 439] on div "testDefaultCase FAILED" at bounding box center [747, 424] width 421 height 34
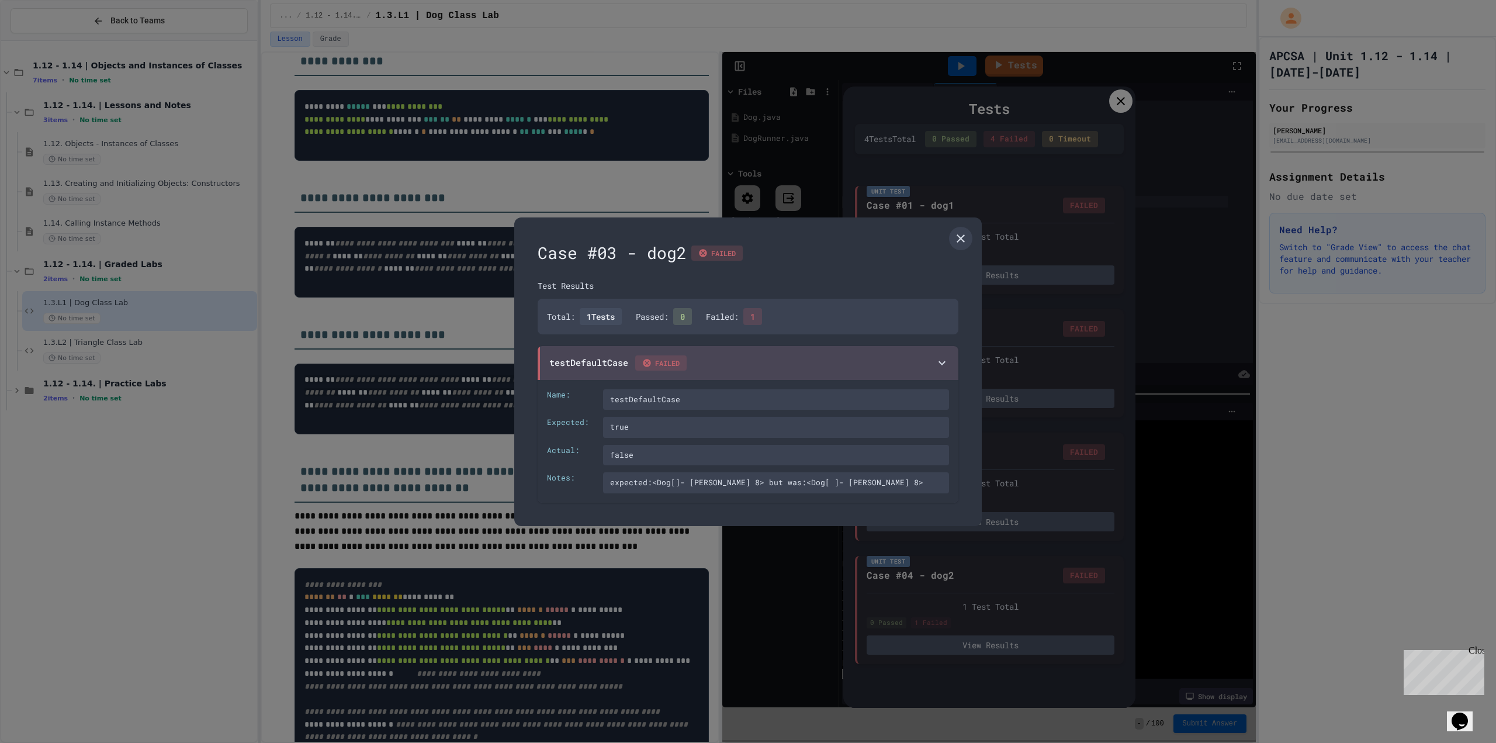
click at [903, 612] on div at bounding box center [748, 371] width 1496 height 743
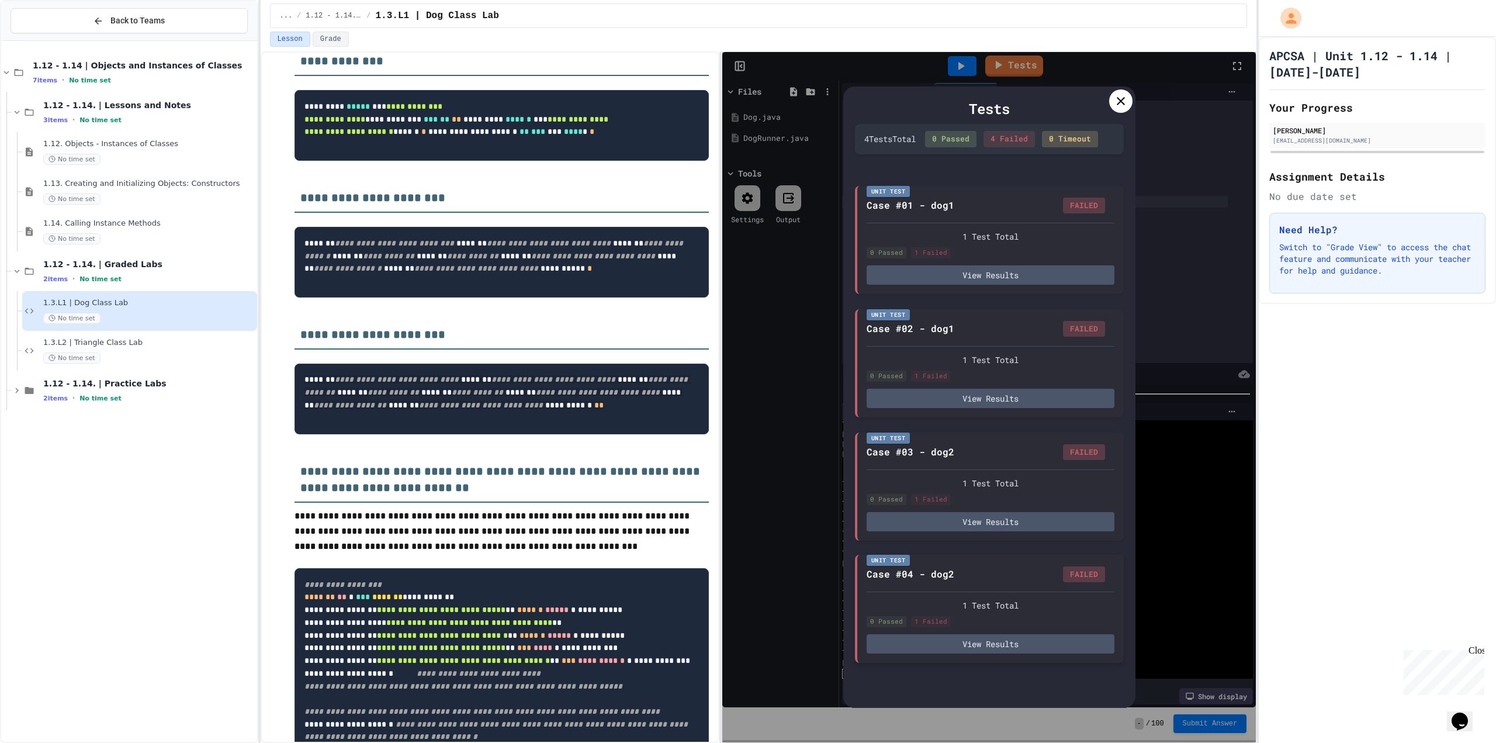
click at [916, 633] on div "1 Test Total 0 Passed 1 Failed View Results" at bounding box center [990, 622] width 248 height 62
click at [916, 636] on button "View Results" at bounding box center [990, 643] width 248 height 19
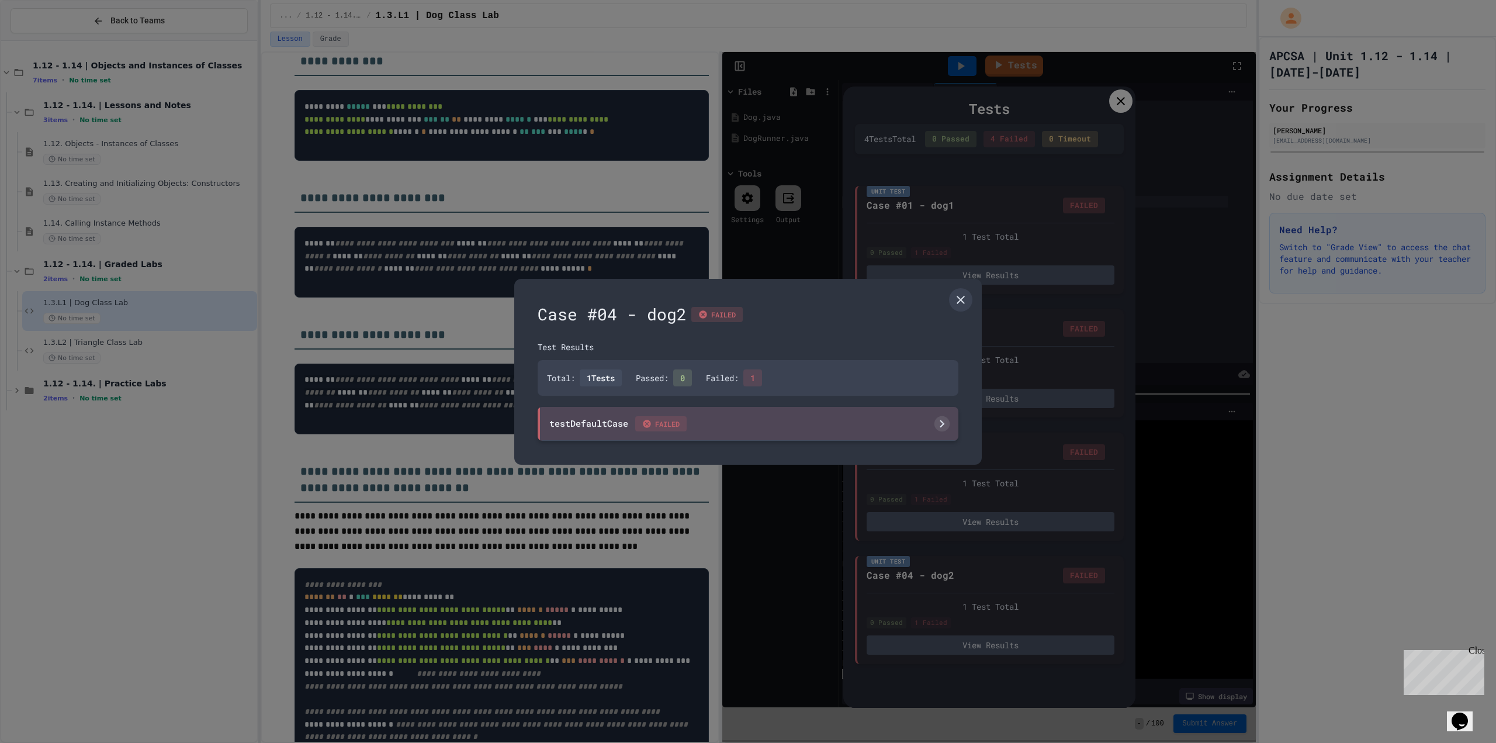
click at [839, 426] on div "testDefaultCase FAILED" at bounding box center [747, 424] width 421 height 34
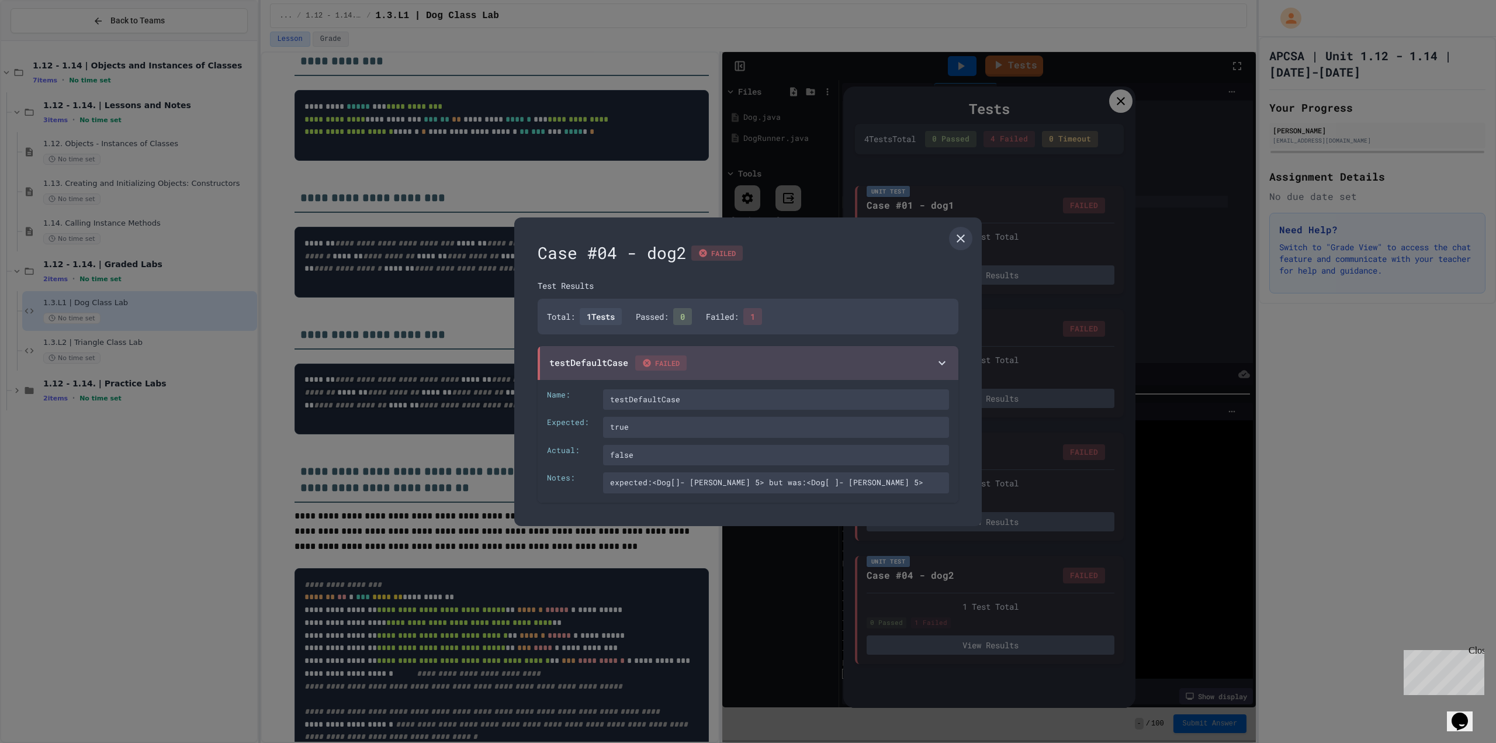
click at [783, 550] on div at bounding box center [748, 371] width 1496 height 743
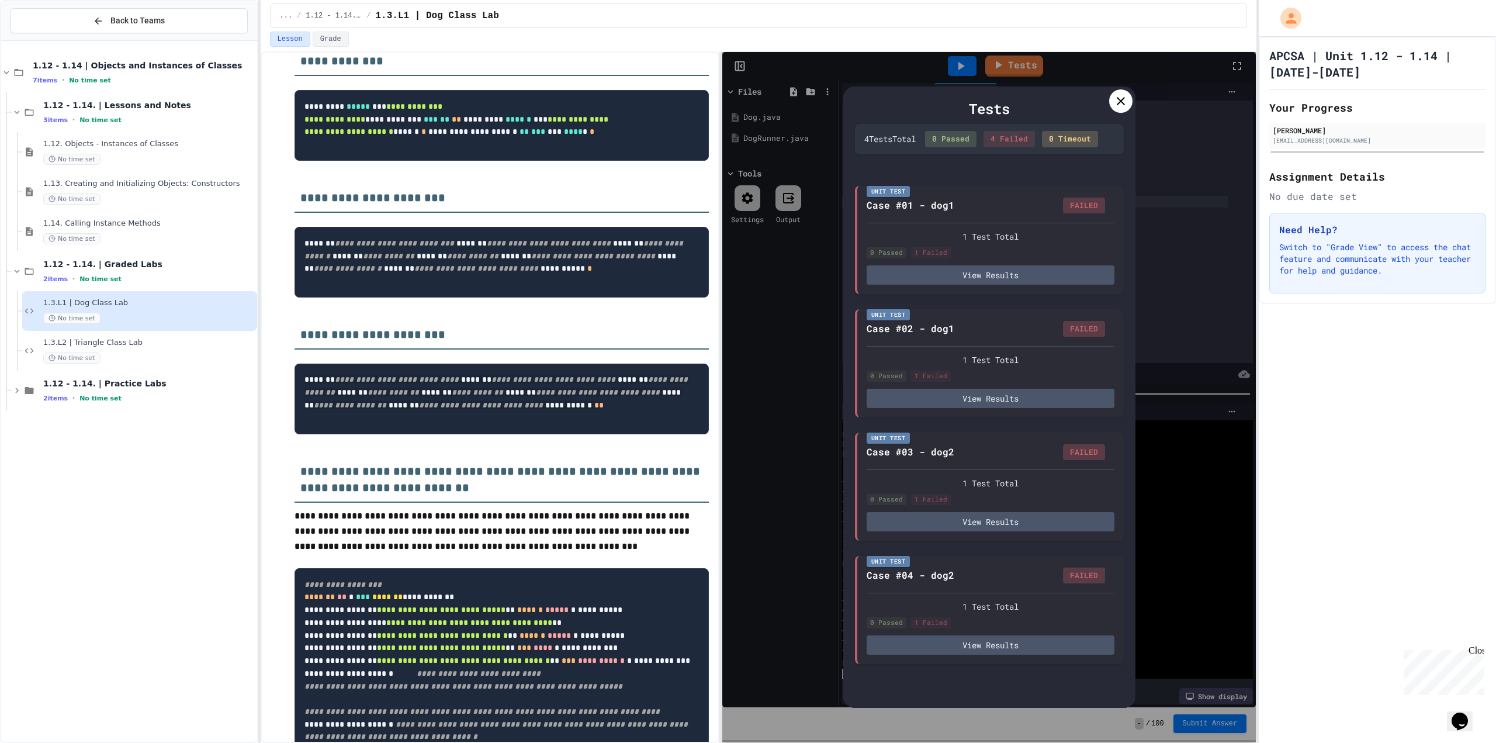
click at [783, 550] on div "Tests 4 Test s Total 0 Passed 4 Failed 0 Timeout Unit Test Case #01 - dog1 FAIL…" at bounding box center [988, 397] width 533 height 690
click at [1121, 96] on icon at bounding box center [1120, 101] width 14 height 14
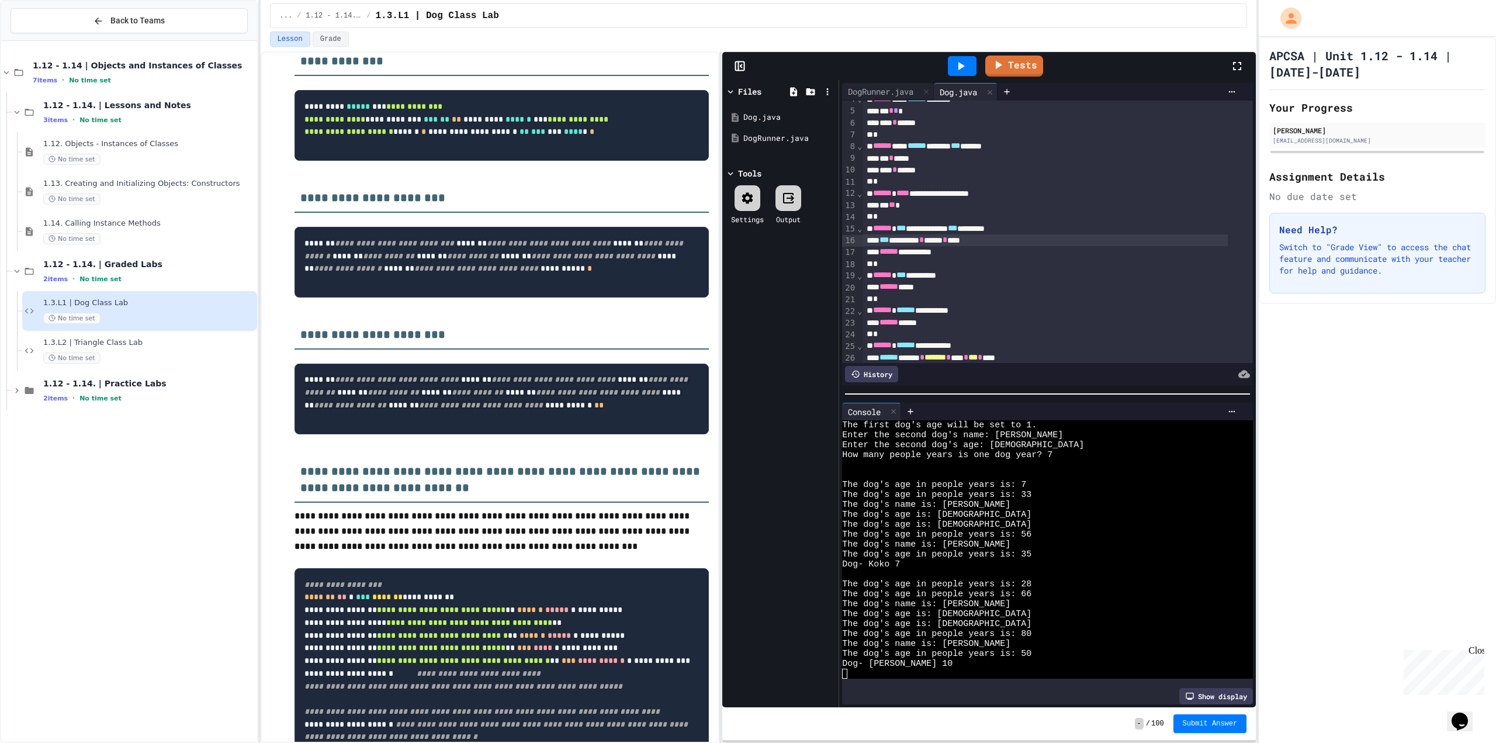
scroll to position [0, 0]
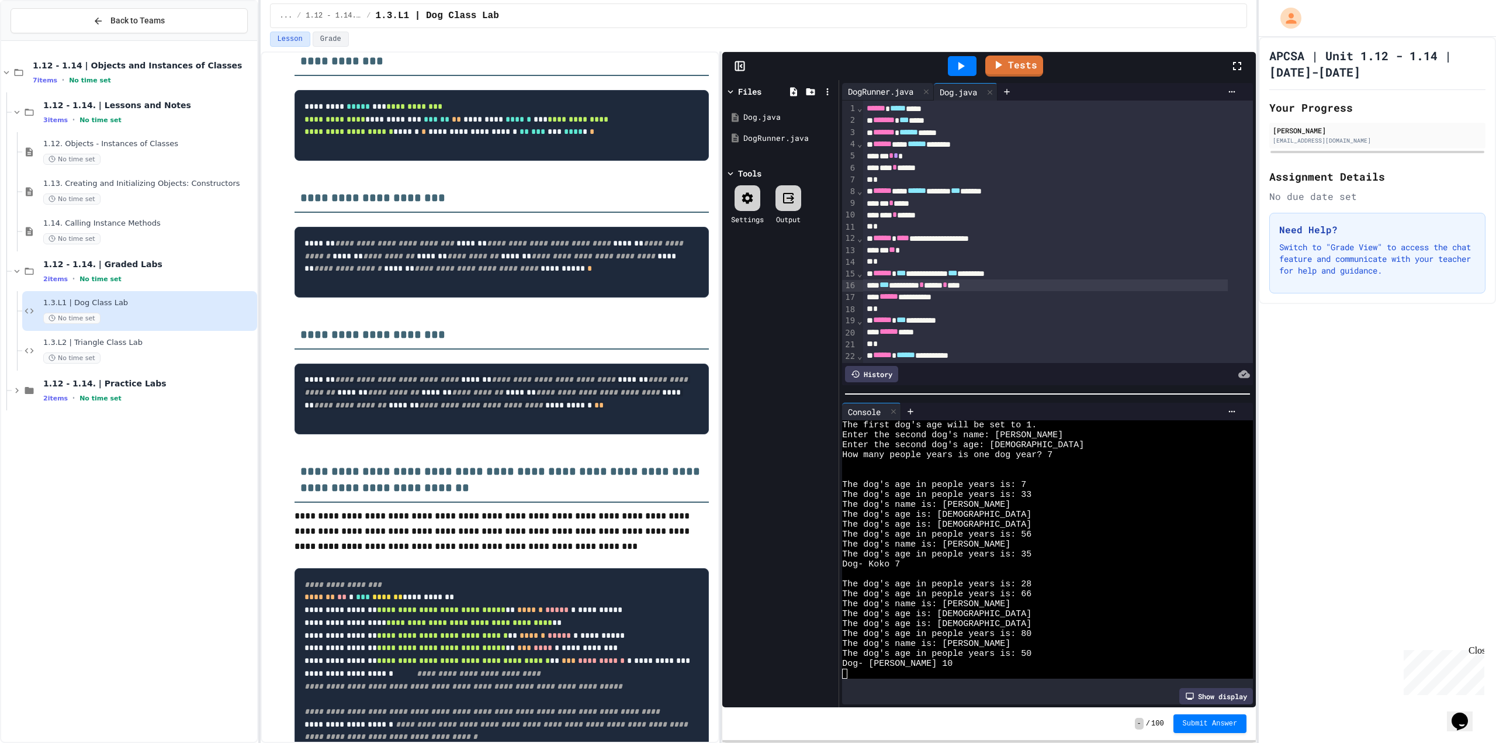
click at [865, 90] on div "DogRunner.java" at bounding box center [880, 91] width 77 height 12
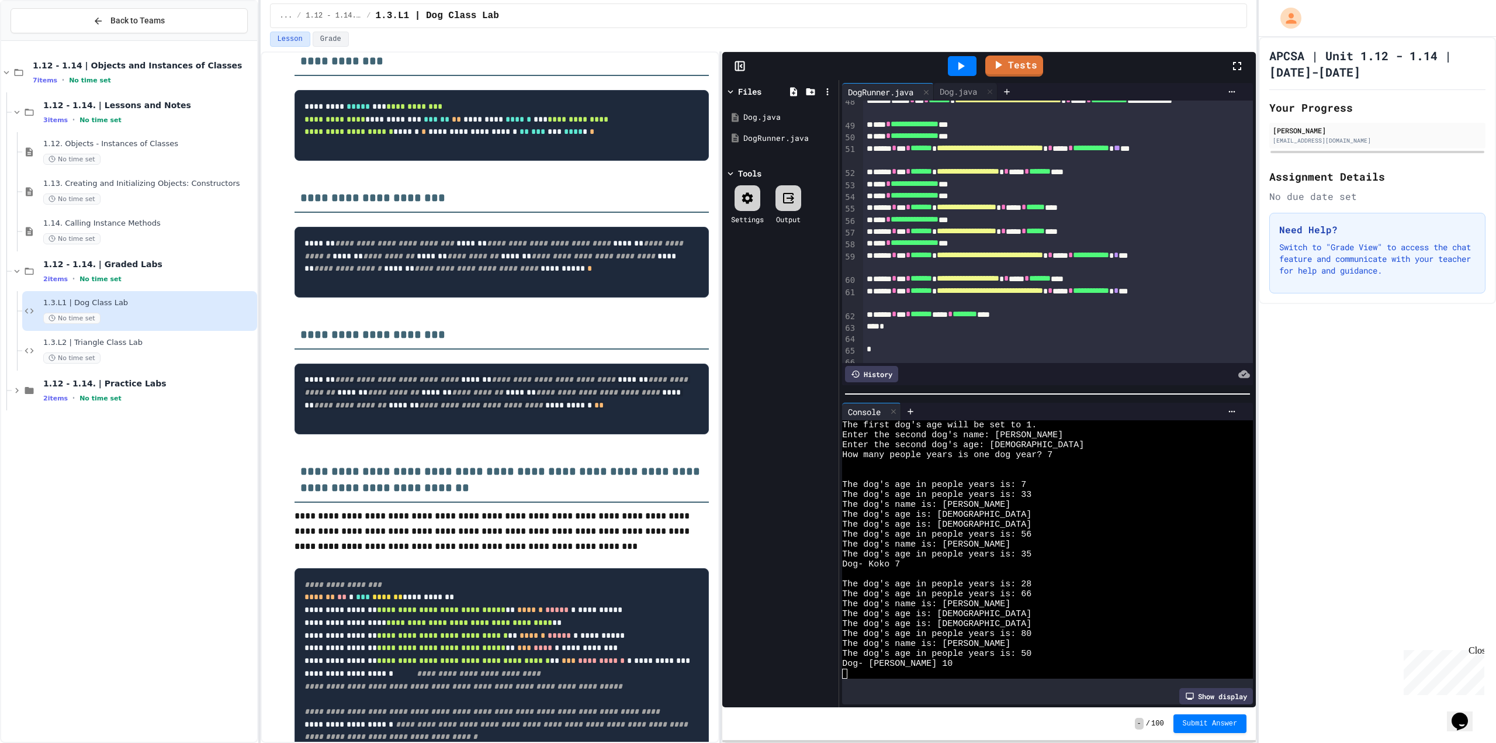
scroll to position [667, 0]
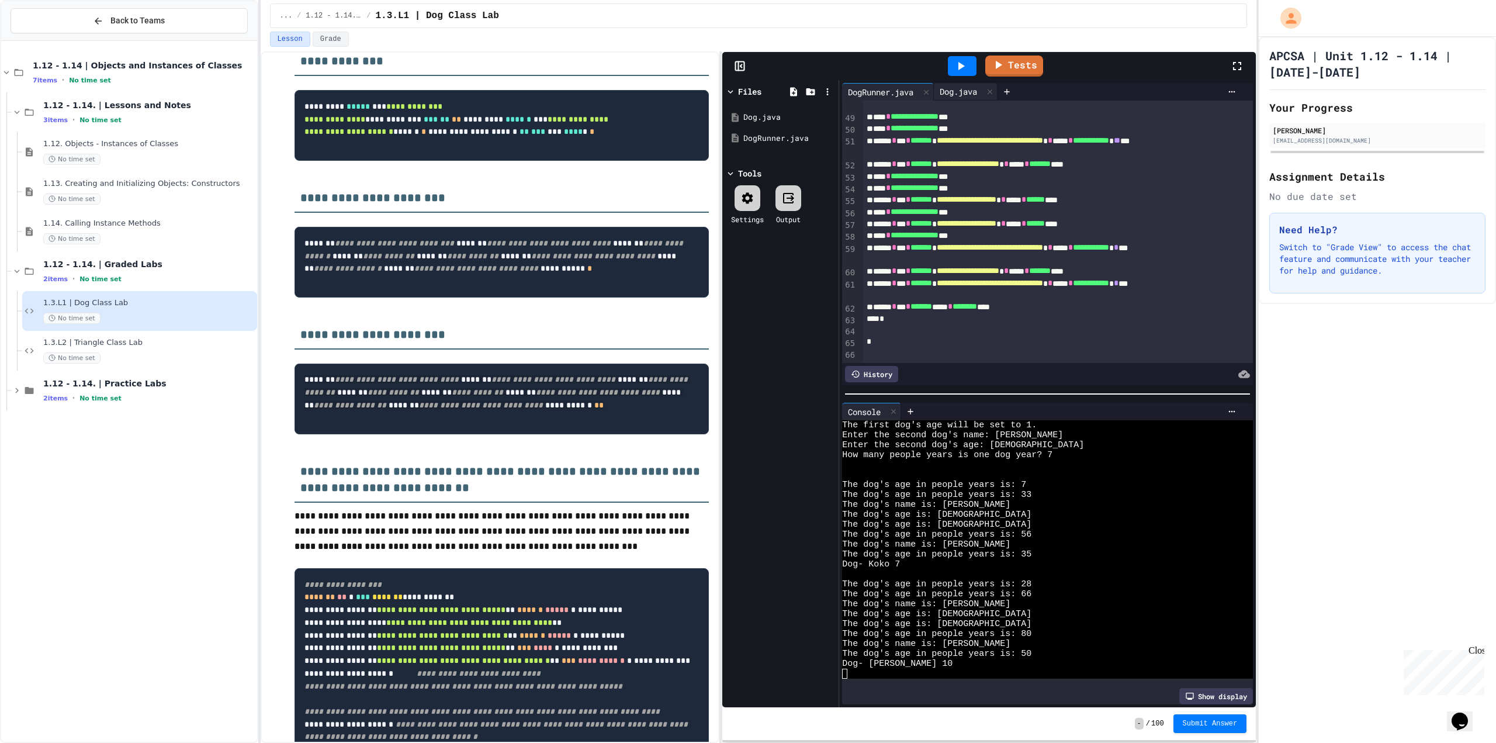
click at [961, 85] on div "Dog.java" at bounding box center [958, 91] width 49 height 12
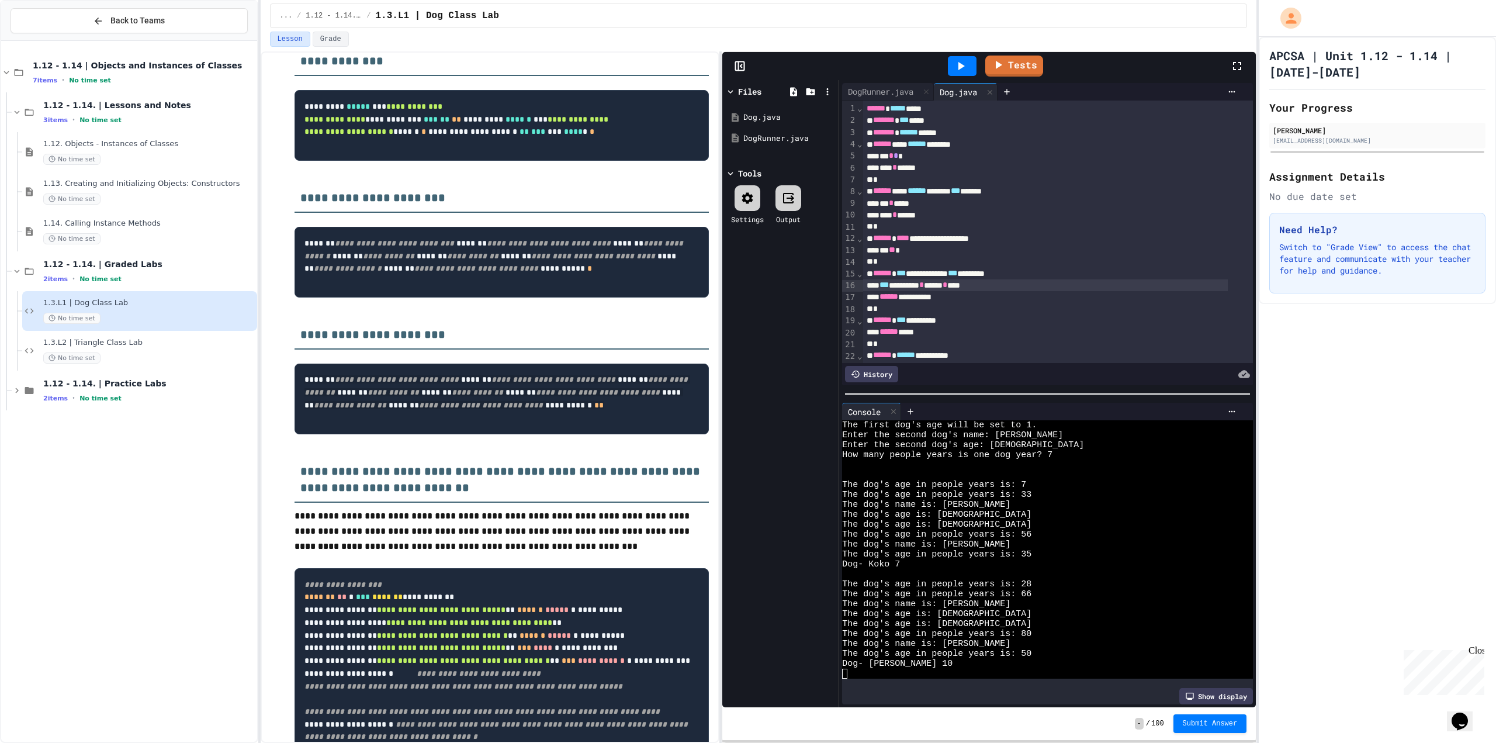
click at [998, 287] on div "*** ********* * ****** * ****" at bounding box center [1045, 285] width 365 height 12
click at [854, 81] on div "Tests" at bounding box center [993, 66] width 473 height 32
click at [853, 83] on div "**********" at bounding box center [1047, 234] width 417 height 308
click at [852, 85] on div "DogRunner.java" at bounding box center [888, 92] width 92 height 18
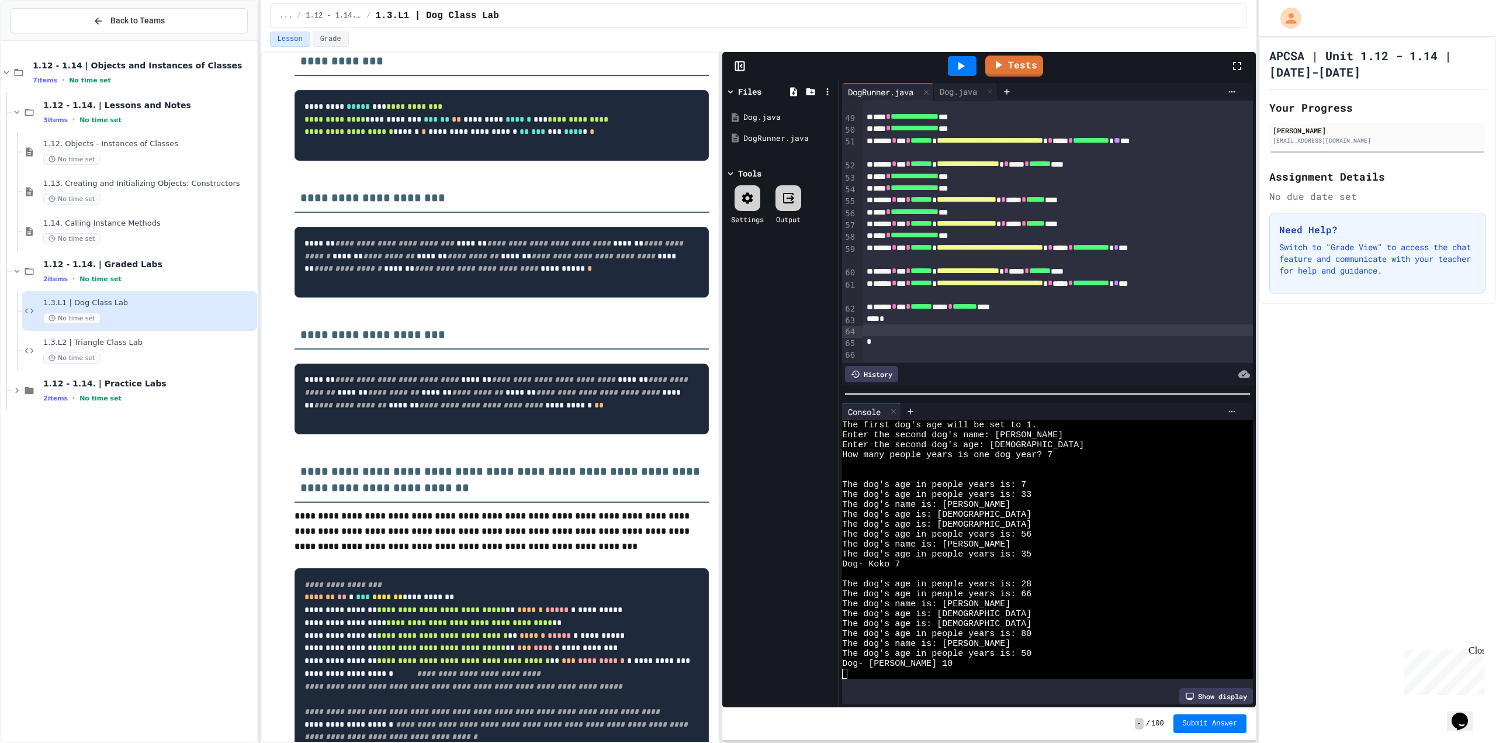
click at [1080, 324] on div at bounding box center [1058, 330] width 390 height 12
drag, startPoint x: 928, startPoint y: 88, endPoint x: 906, endPoint y: 85, distance: 23.0
click at [906, 85] on div "DogRunner.java Dog.java" at bounding box center [932, 92] width 181 height 18
click at [959, 87] on div "Dog.java" at bounding box center [958, 91] width 49 height 12
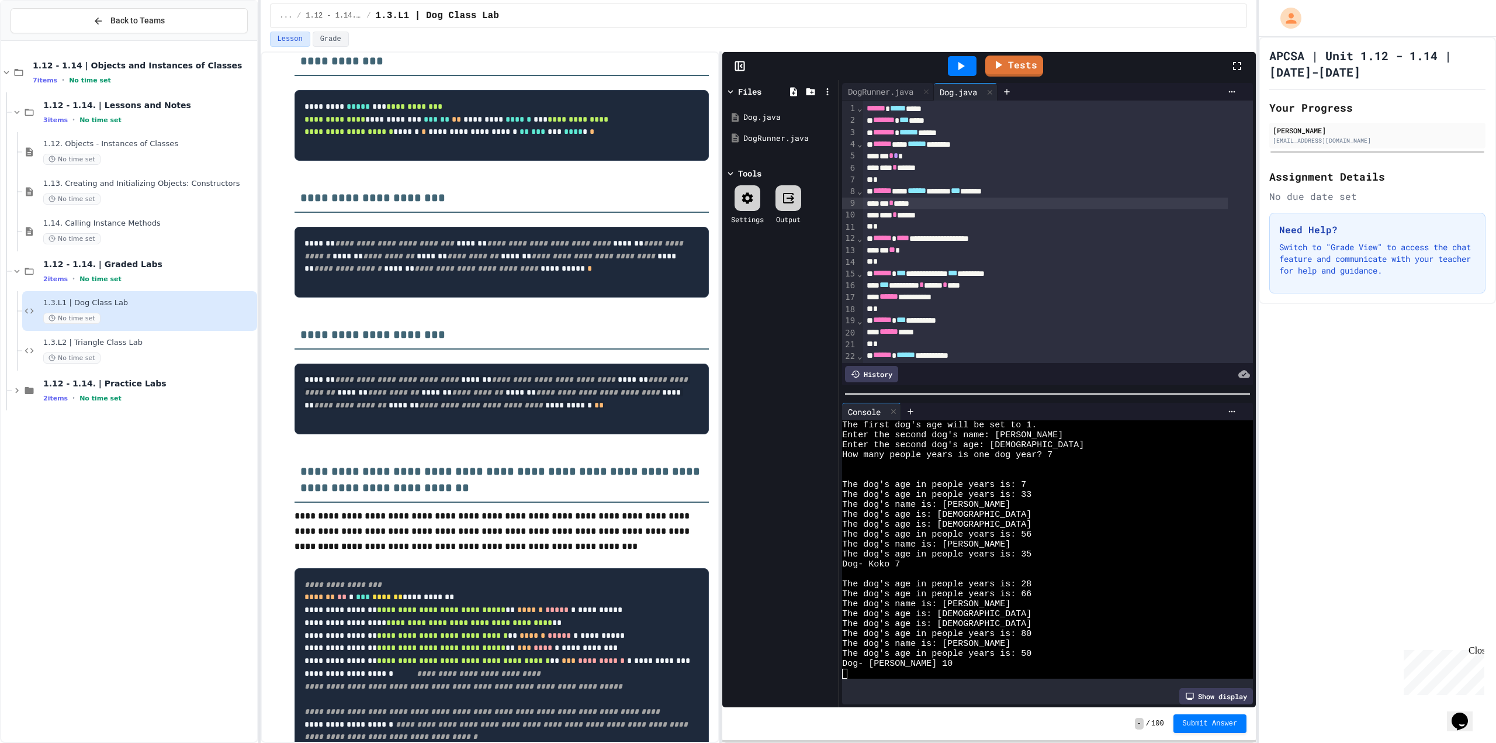
click at [891, 204] on div "*** * *****" at bounding box center [1045, 203] width 365 height 12
click at [893, 202] on div "*** * *****" at bounding box center [1045, 203] width 365 height 12
click at [943, 221] on div "*" at bounding box center [1045, 227] width 365 height 12
click at [938, 207] on div "*** * *****" at bounding box center [1045, 203] width 365 height 12
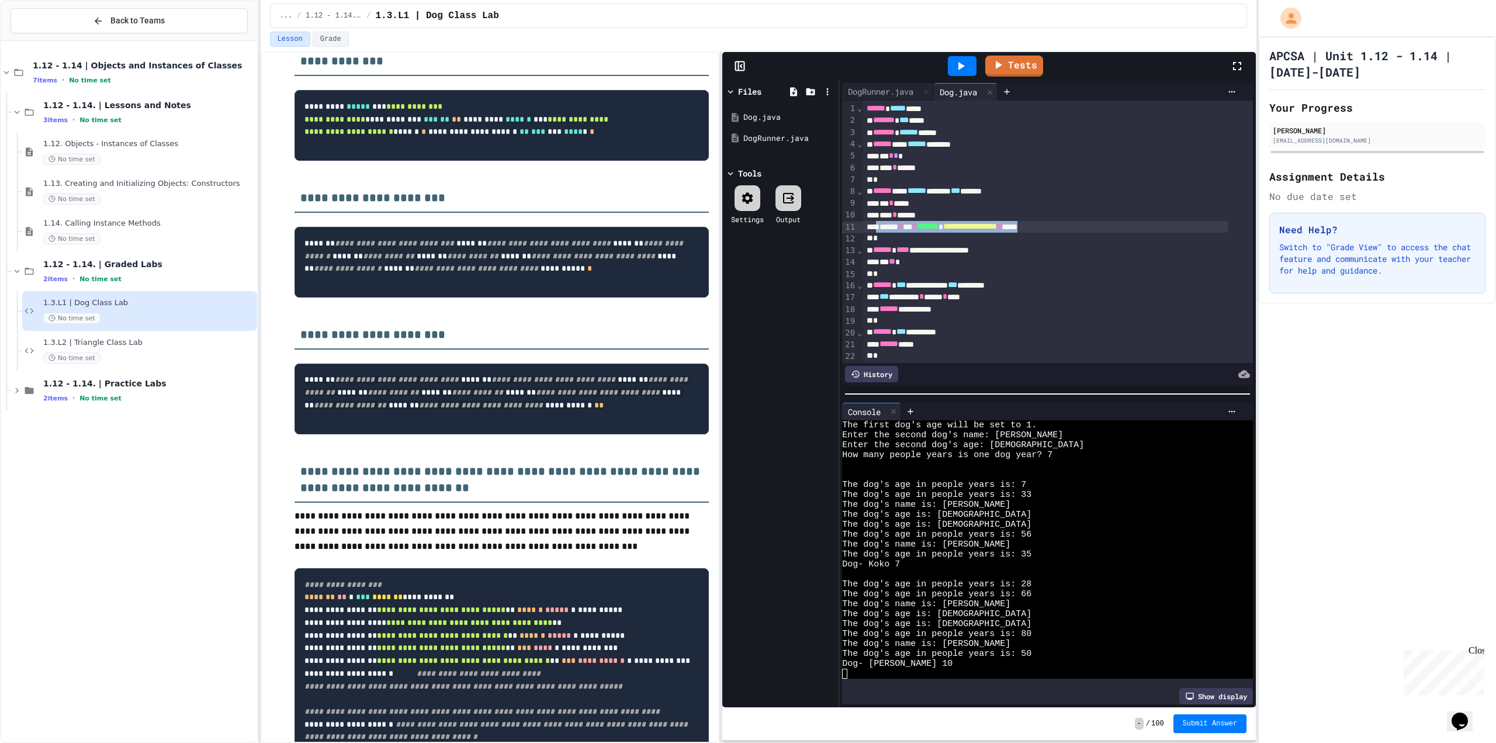
drag, startPoint x: 1083, startPoint y: 228, endPoint x: 879, endPoint y: 228, distance: 203.3
click at [879, 228] on div "**********" at bounding box center [1045, 227] width 365 height 12
click at [886, 231] on div "**********" at bounding box center [1045, 227] width 365 height 12
drag, startPoint x: 882, startPoint y: 230, endPoint x: 1091, endPoint y: 227, distance: 209.7
click at [1091, 227] on div "**********" at bounding box center [1045, 227] width 365 height 12
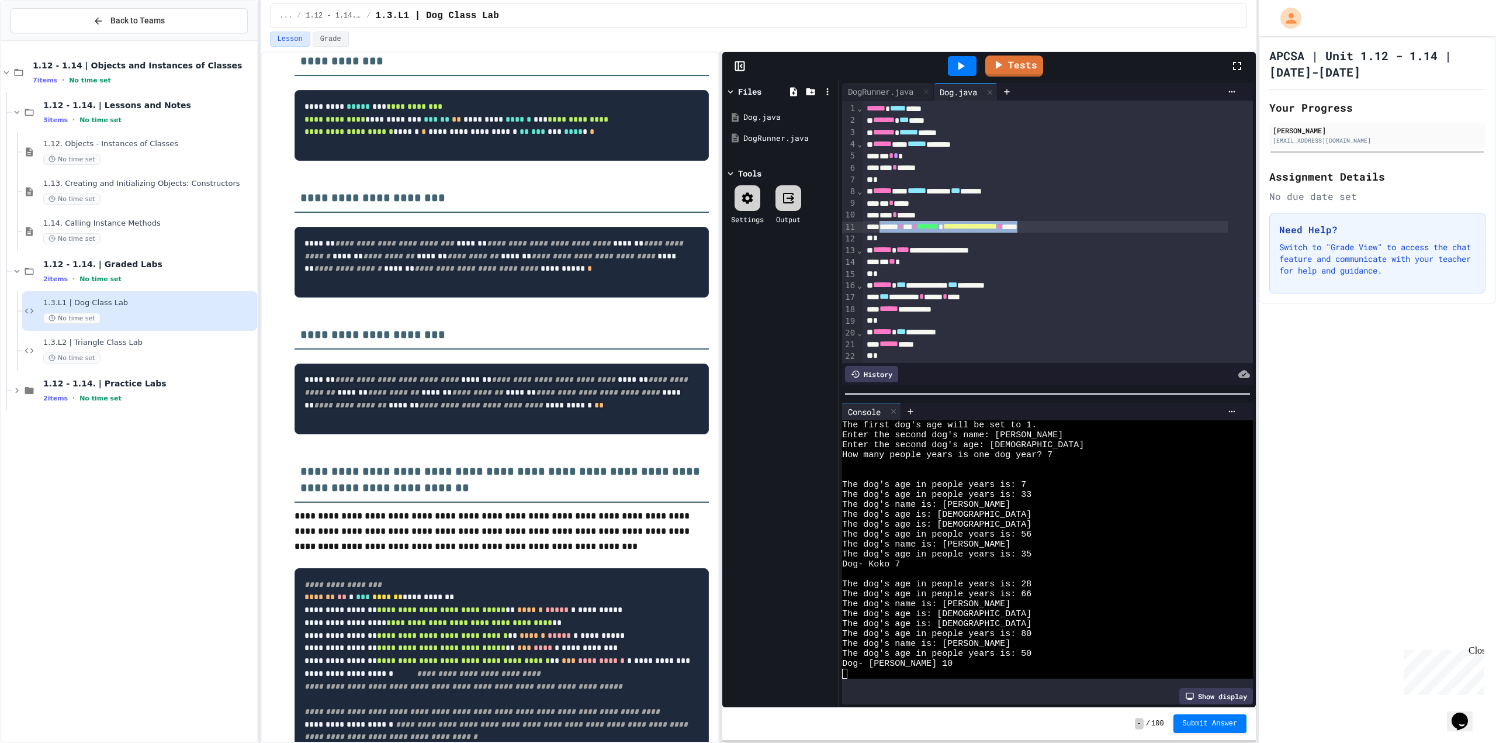
copy div "**********"
click at [1090, 227] on div "**********" at bounding box center [1045, 227] width 365 height 12
click at [967, 59] on icon at bounding box center [960, 66] width 14 height 14
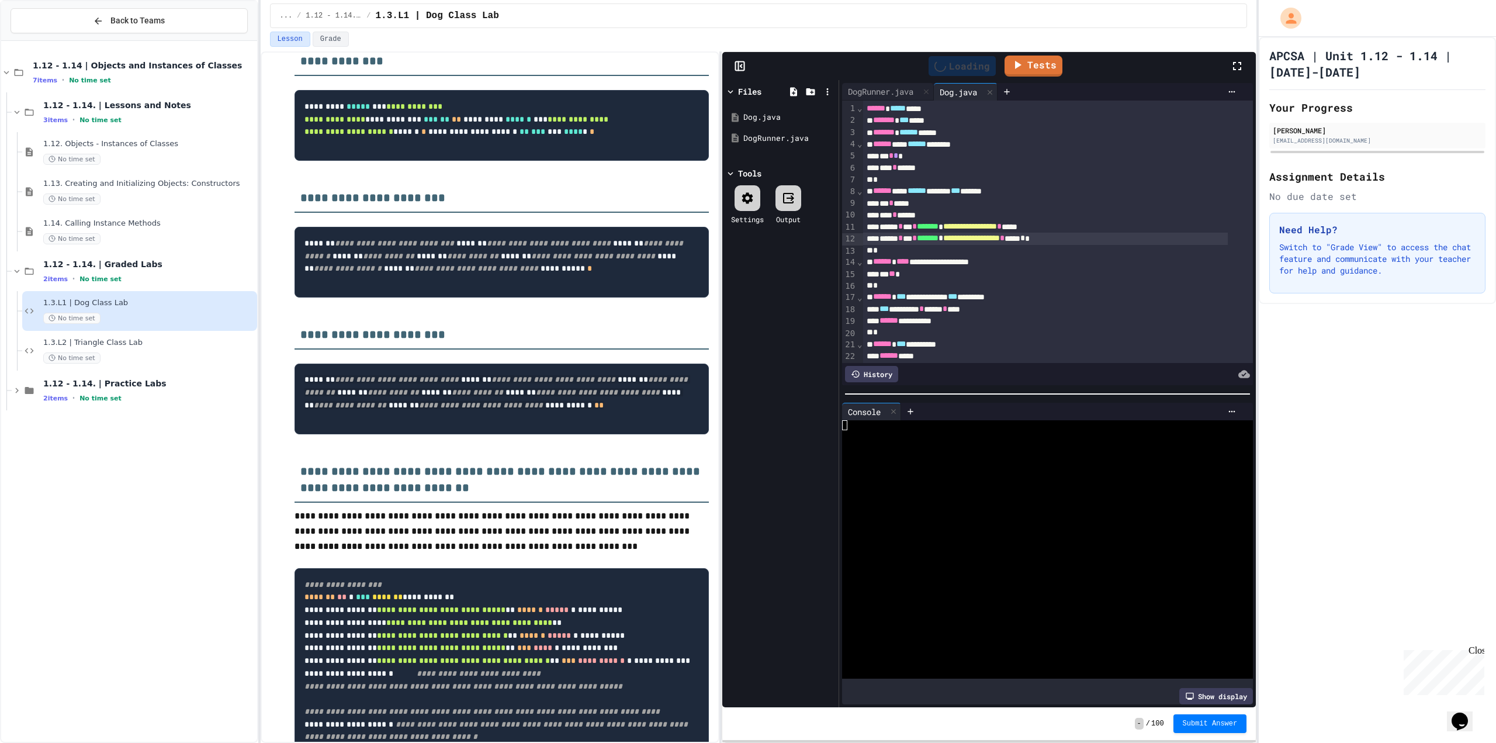
scroll to position [0, 0]
click at [1036, 452] on div at bounding box center [1036, 455] width 389 height 10
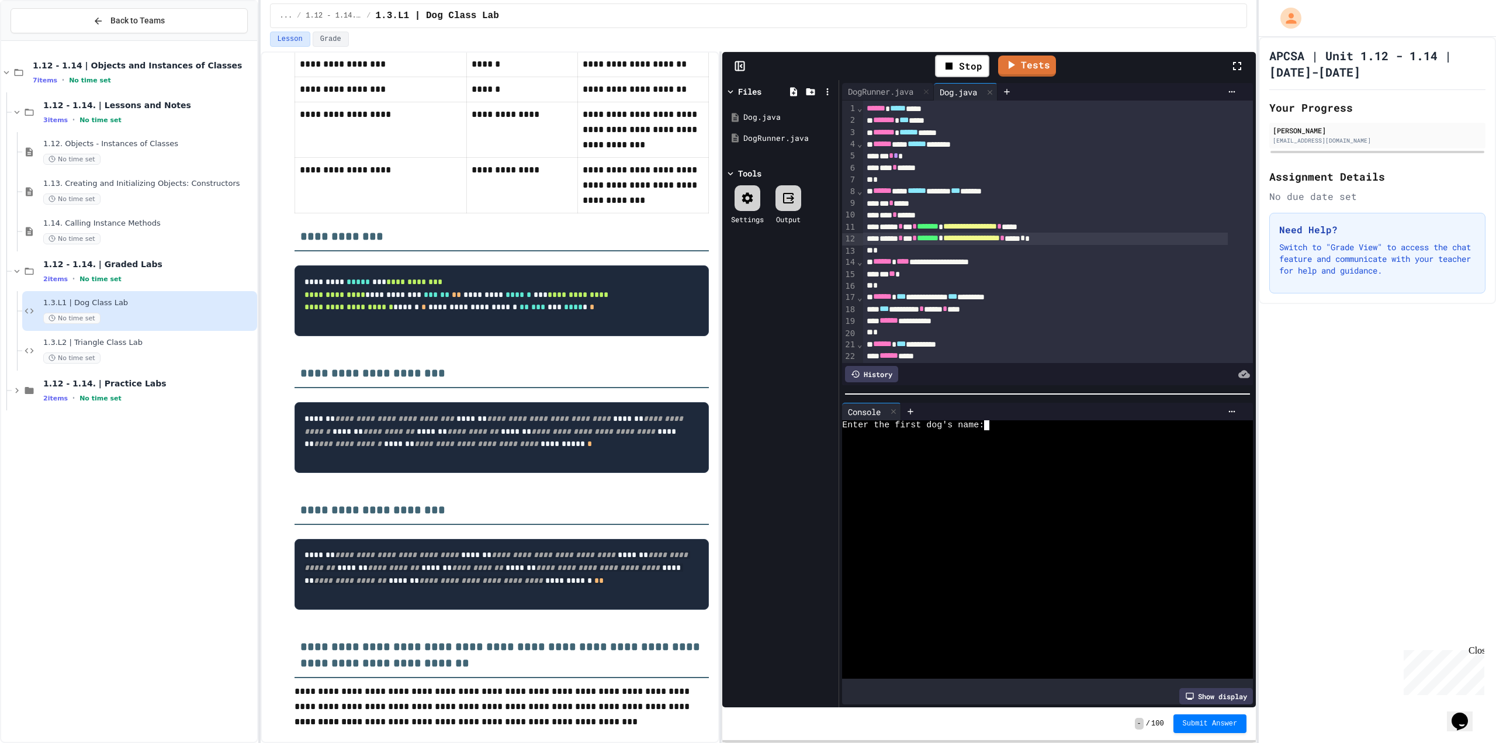
type textarea "*"
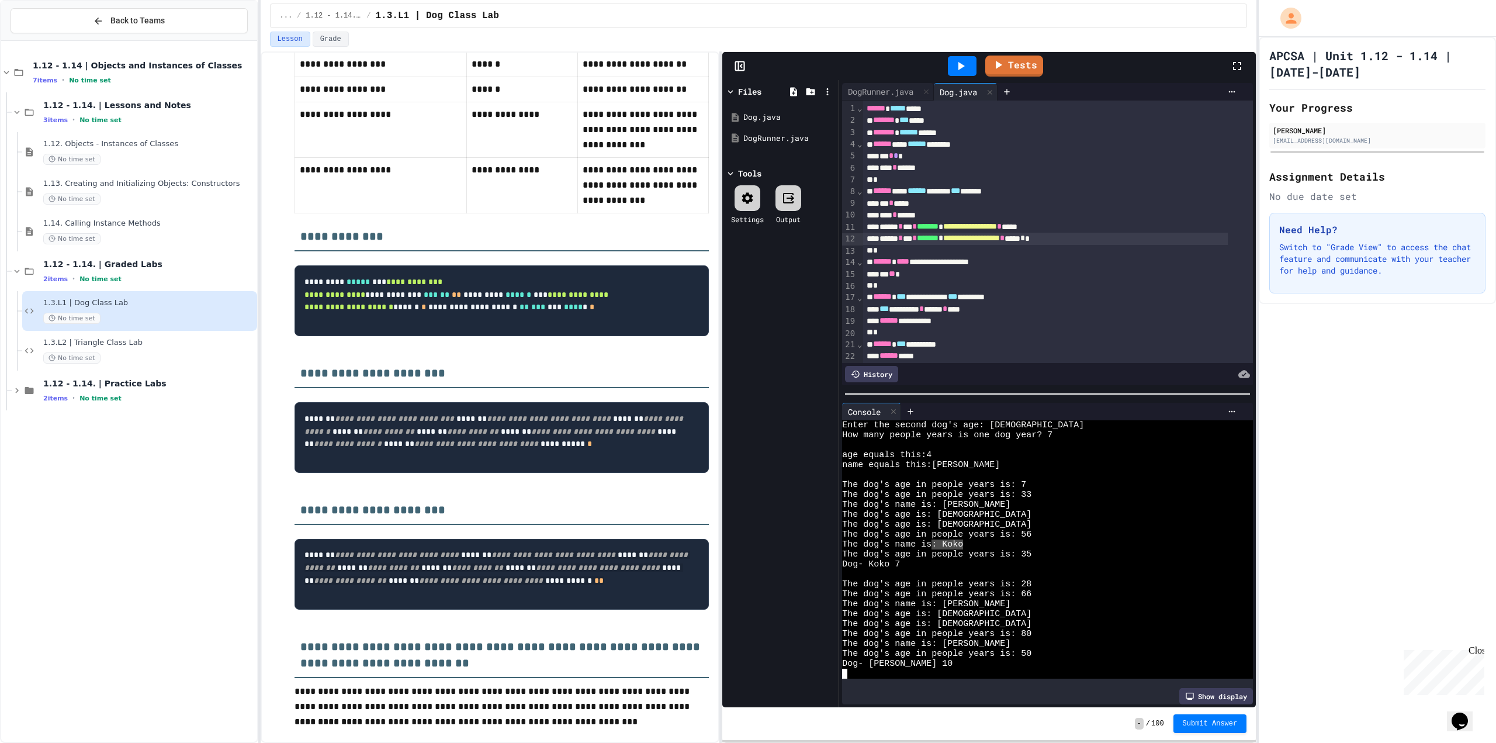
drag, startPoint x: 930, startPoint y: 540, endPoint x: 950, endPoint y: 542, distance: 19.9
drag, startPoint x: 868, startPoint y: 499, endPoint x: 919, endPoint y: 501, distance: 51.4
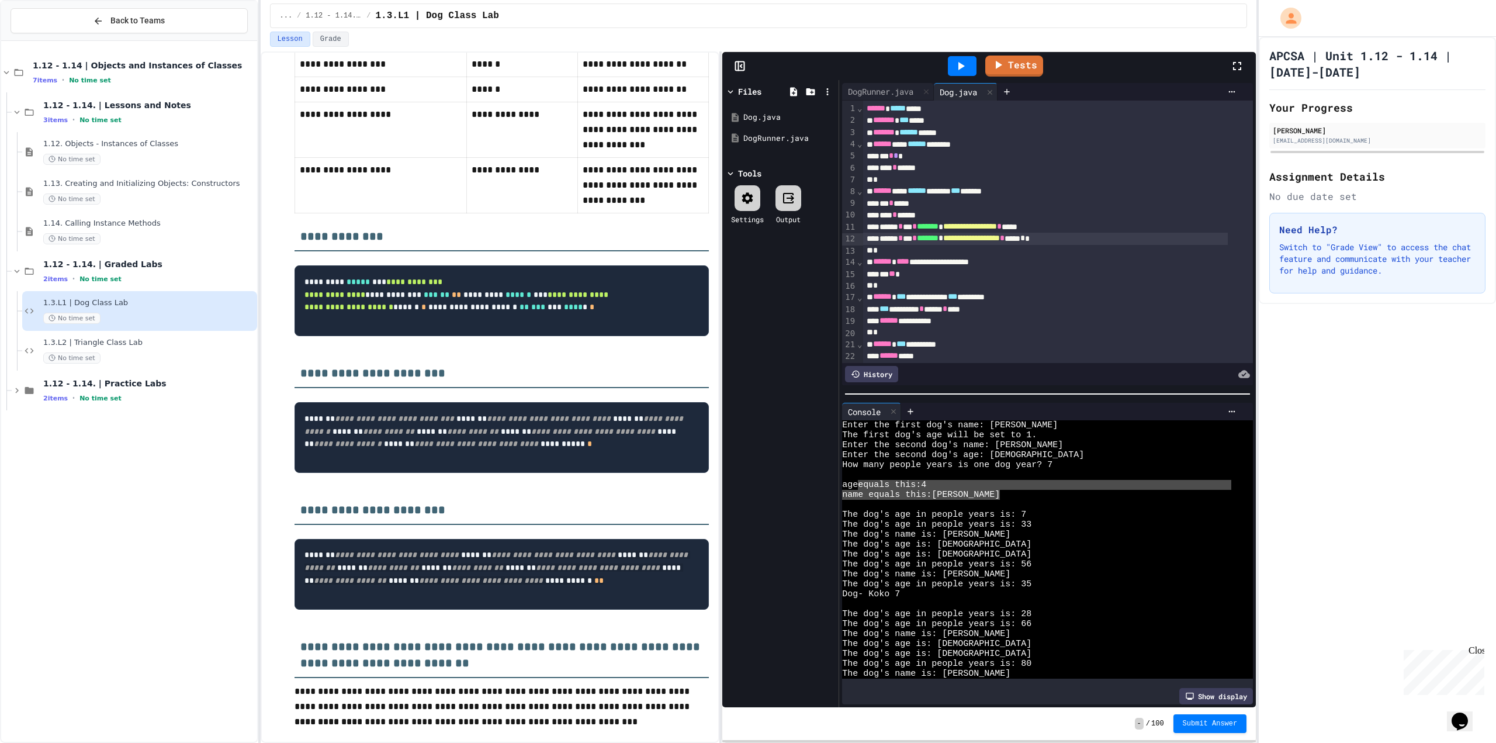
drag, startPoint x: 857, startPoint y: 483, endPoint x: 975, endPoint y: 495, distance: 118.6
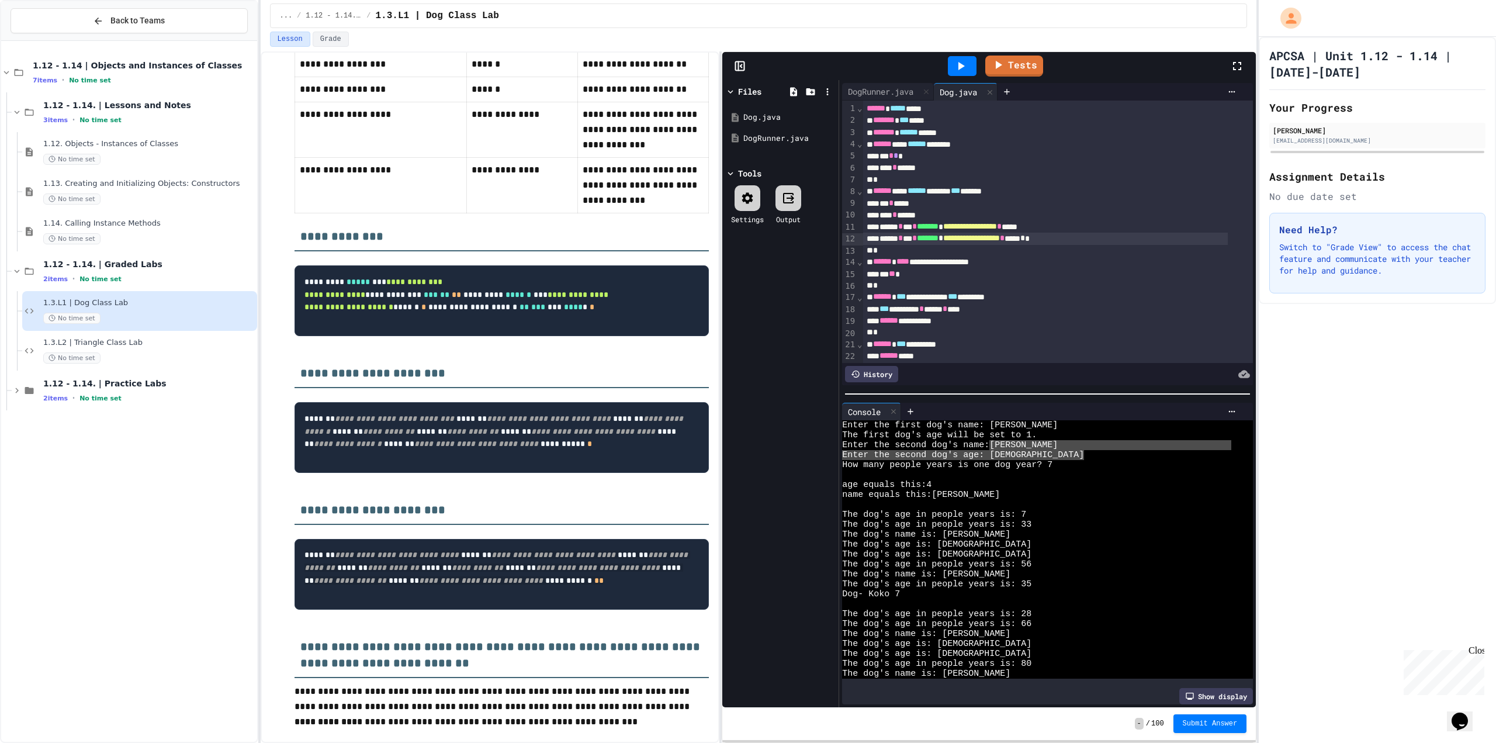
drag, startPoint x: 1025, startPoint y: 448, endPoint x: 995, endPoint y: 436, distance: 32.0
click at [995, 436] on div "Enter the first dog's name: [PERSON_NAME] The first dog's age will be set to 1.…" at bounding box center [1036, 549] width 389 height 258
click at [1021, 65] on link "Tests" at bounding box center [1014, 65] width 58 height 22
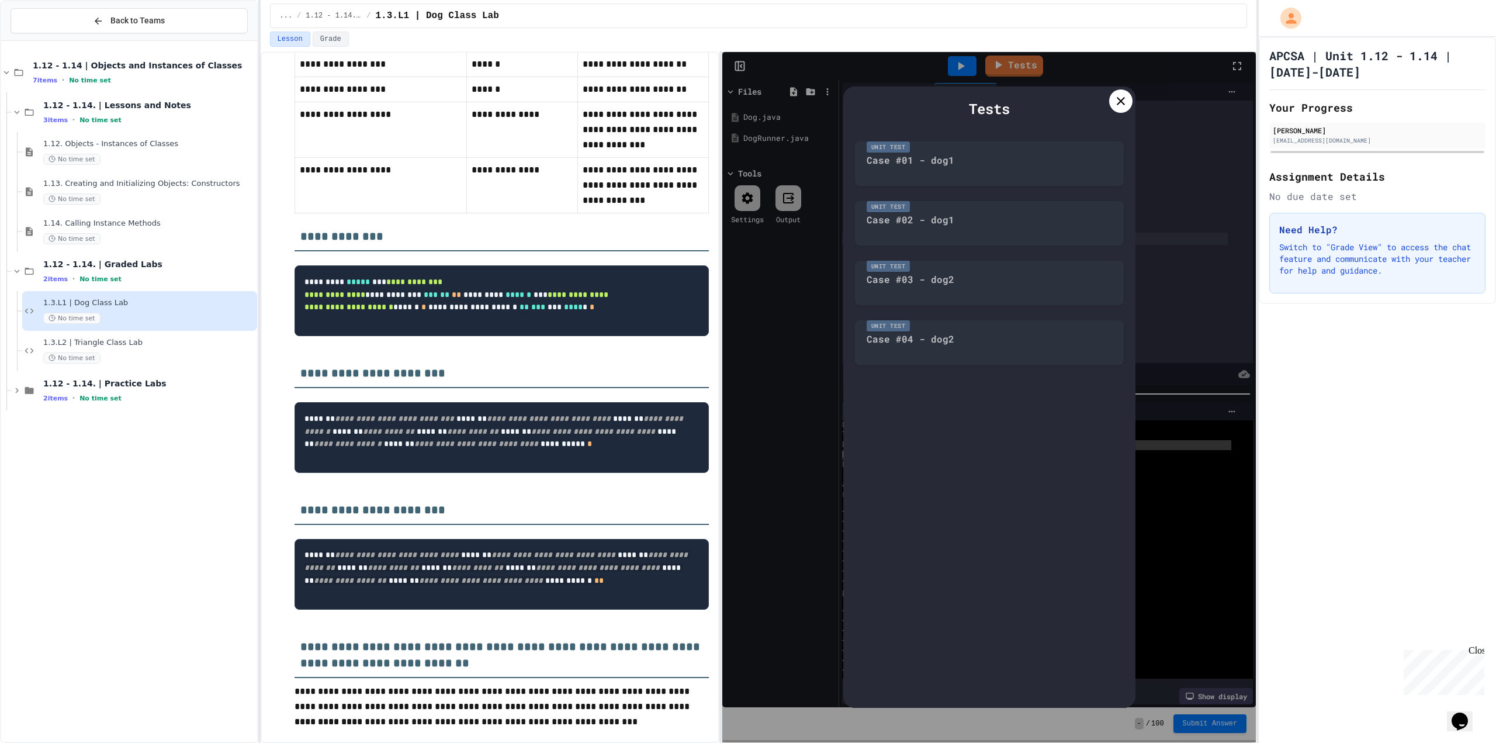
drag, startPoint x: 1121, startPoint y: 111, endPoint x: 1123, endPoint y: 105, distance: 6.5
click at [1122, 109] on div at bounding box center [1120, 100] width 23 height 23
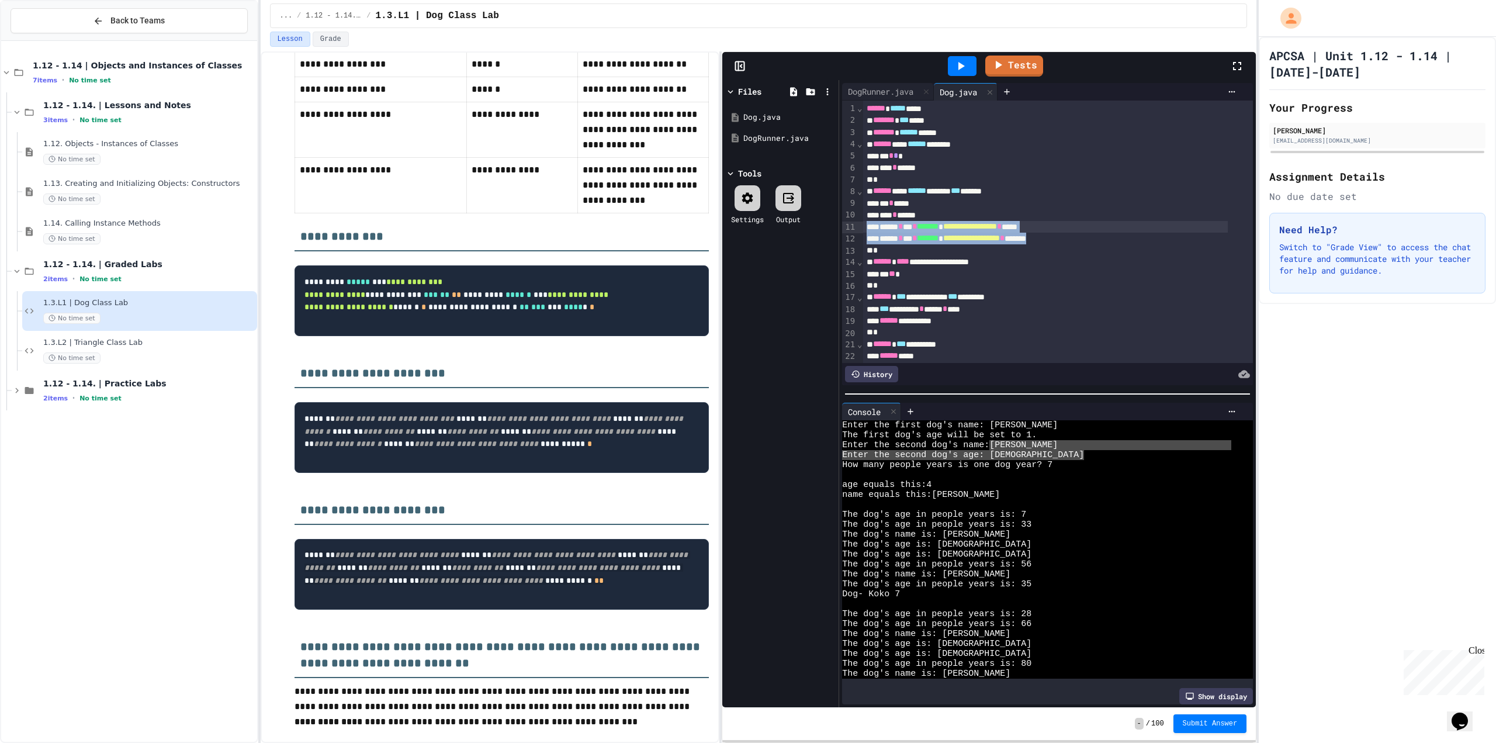
drag, startPoint x: 1112, startPoint y: 241, endPoint x: 854, endPoint y: 221, distance: 259.6
click at [854, 221] on div "**********" at bounding box center [1047, 231] width 411 height 262
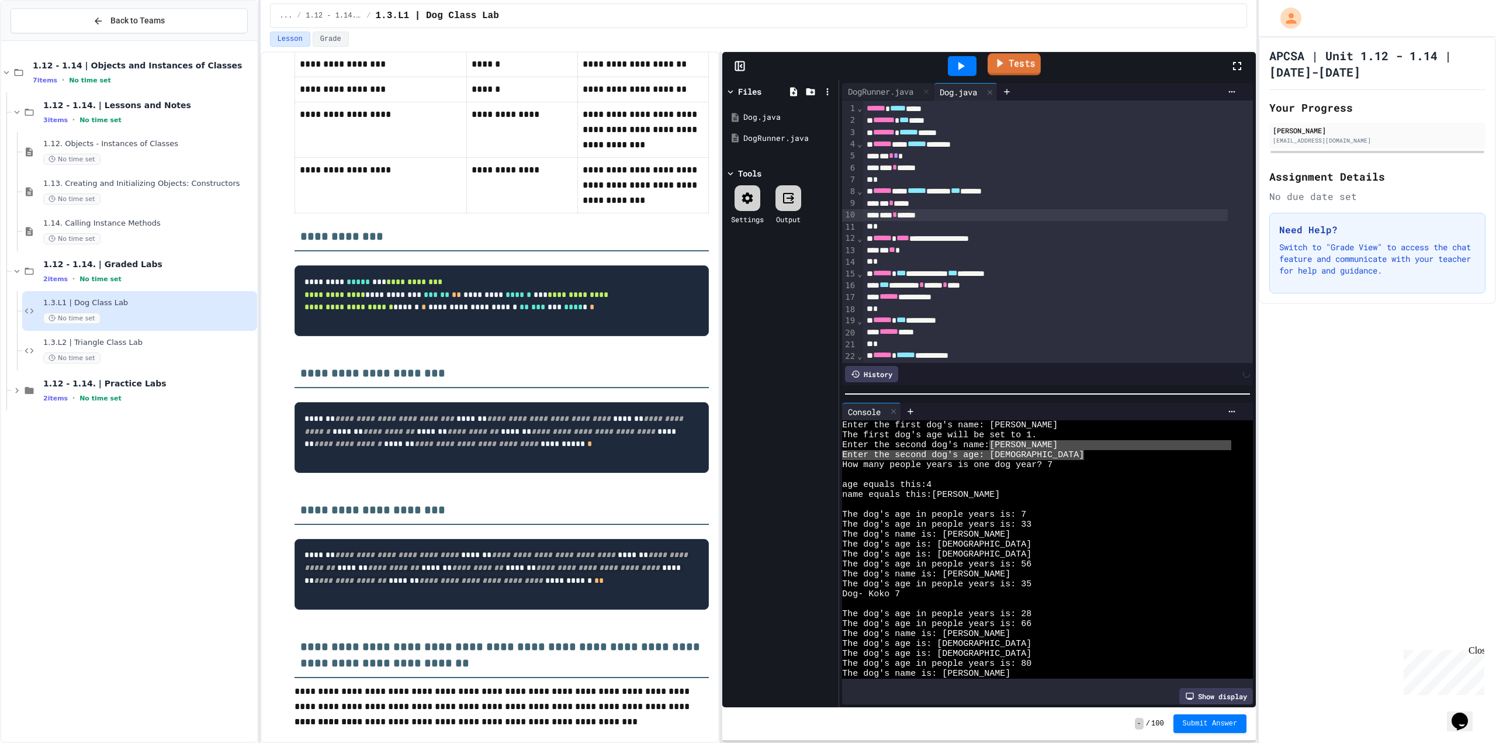
click at [1017, 75] on link "Tests" at bounding box center [1013, 64] width 53 height 22
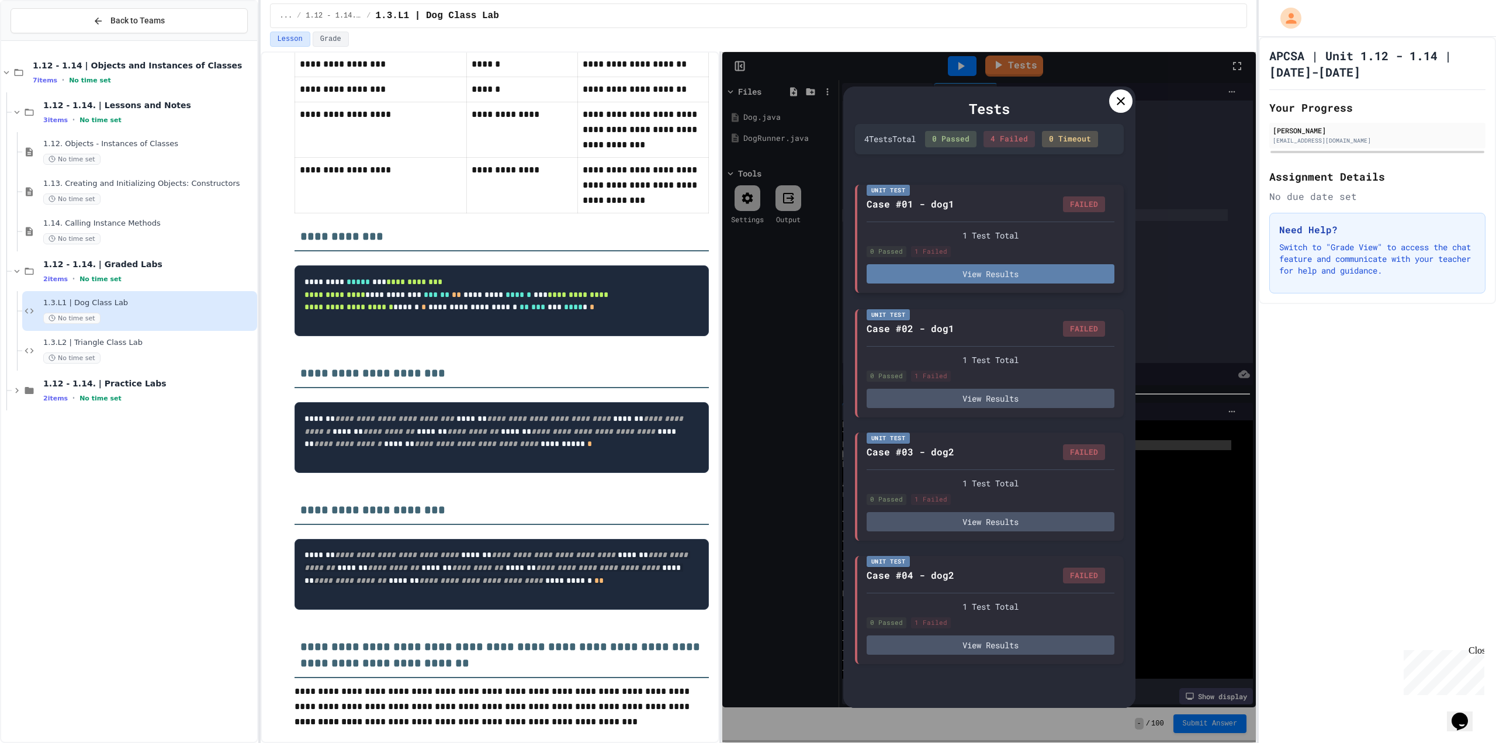
click at [976, 264] on button "View Results" at bounding box center [990, 273] width 248 height 19
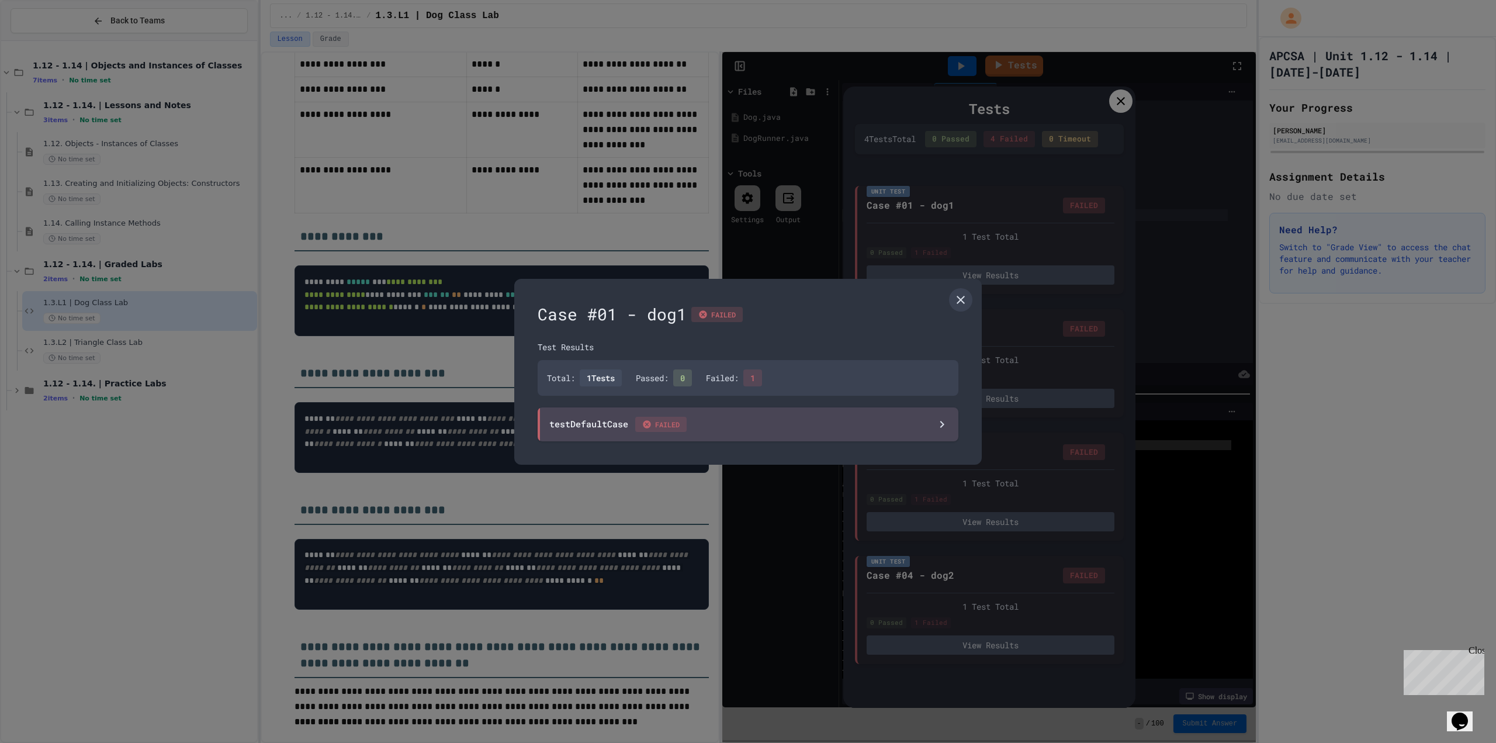
click at [813, 406] on div "Test Results Total: 1 Tests Passed: 0 Failed: 1 testDefaultCase FAILED" at bounding box center [747, 391] width 421 height 100
click at [812, 412] on div "testDefaultCase FAILED" at bounding box center [747, 424] width 421 height 34
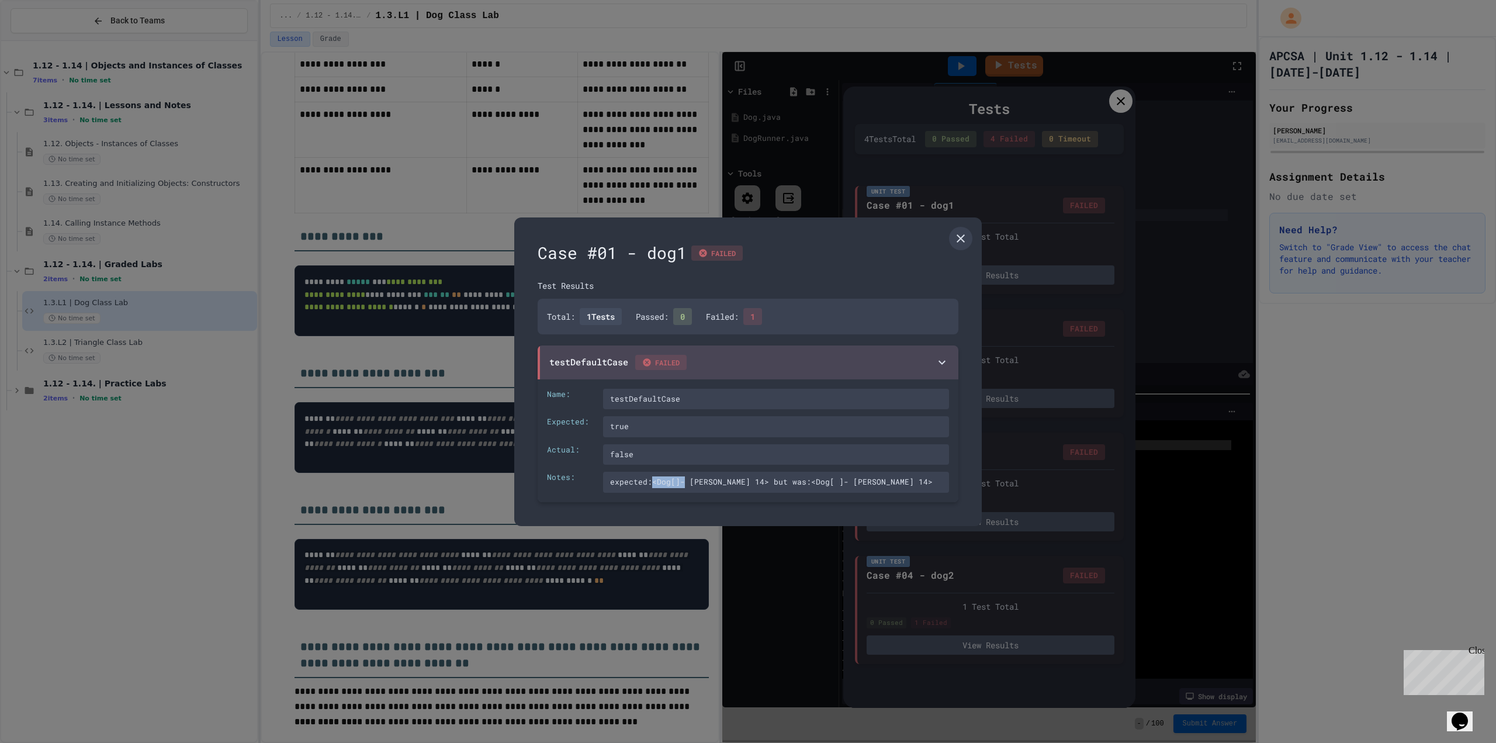
drag, startPoint x: 653, startPoint y: 484, endPoint x: 681, endPoint y: 483, distance: 28.0
click at [681, 483] on div "expected:<Dog[]- [PERSON_NAME] 14> but was:<Dog[ ]- [PERSON_NAME] 14>" at bounding box center [776, 481] width 346 height 21
click at [677, 482] on div "expected:<Dog[]- [PERSON_NAME] 14> but was:<Dog[ ]- [PERSON_NAME] 14>" at bounding box center [776, 481] width 346 height 21
click at [673, 480] on div "expected:<Dog[]- [PERSON_NAME] 14> but was:<Dog[ ]- [PERSON_NAME] 14>" at bounding box center [776, 481] width 346 height 21
click at [964, 235] on icon at bounding box center [960, 238] width 8 height 8
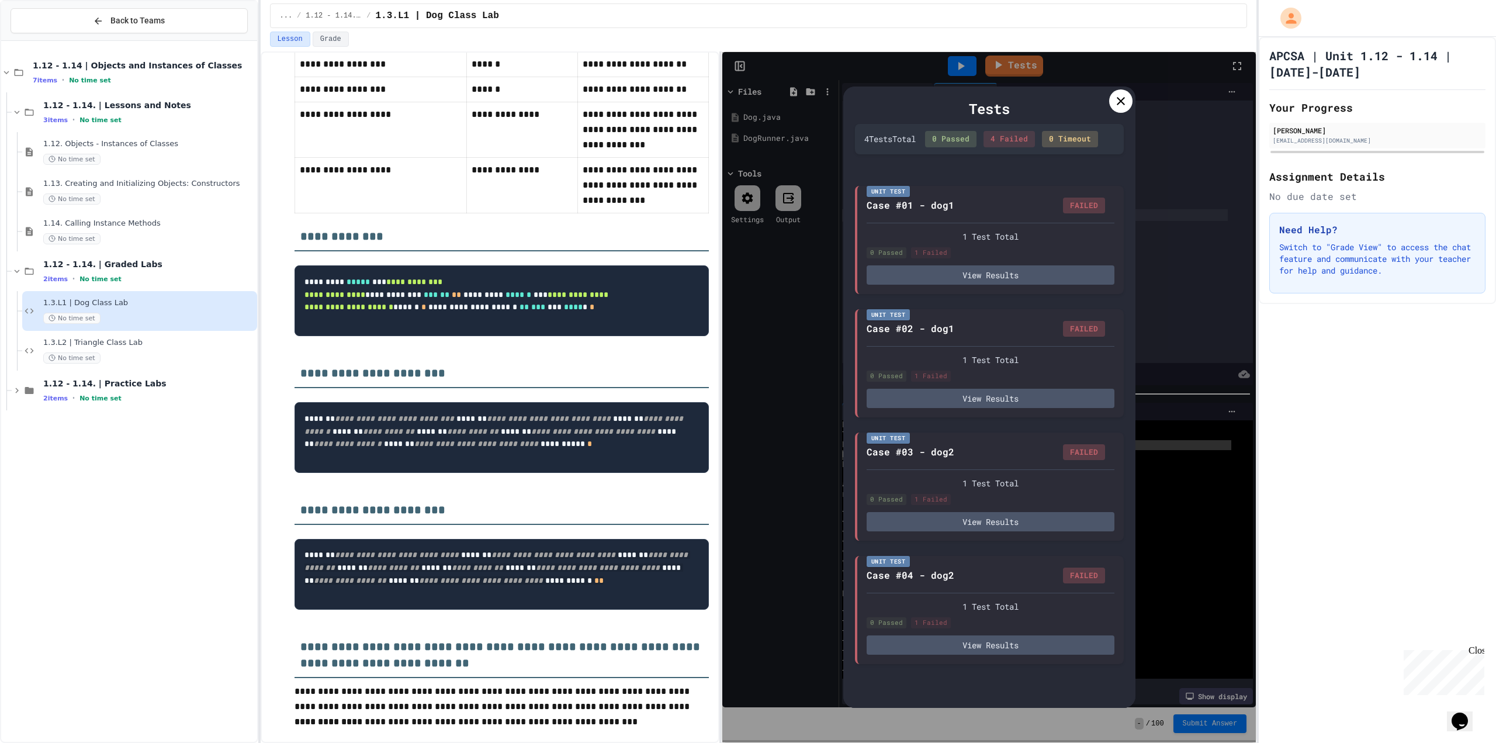
click at [1126, 103] on icon at bounding box center [1120, 101] width 14 height 14
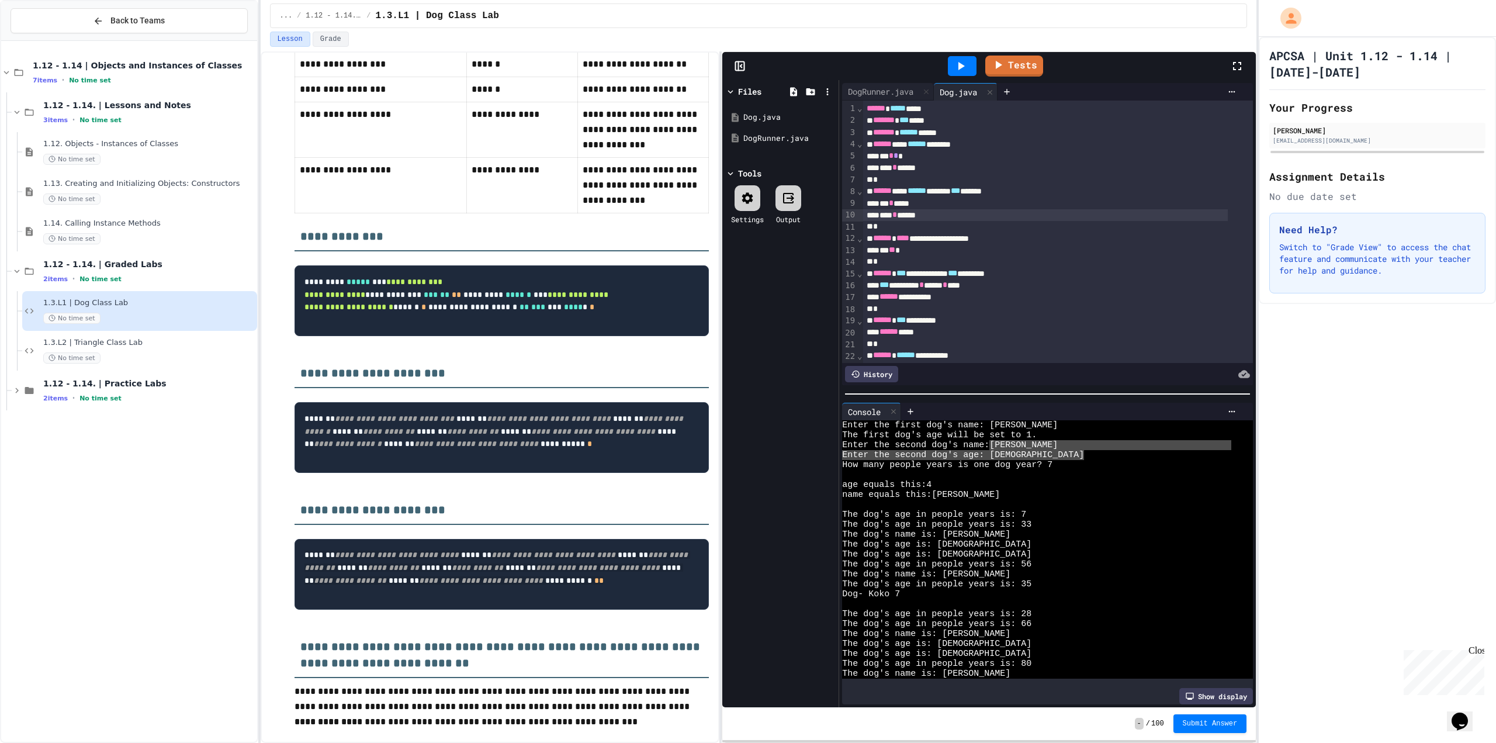
click at [655, 25] on div "... / 1.12 - 1.14. | Graded Labs / 1.3.L1 | Dog Class Lab" at bounding box center [758, 16] width 977 height 25
